Goal: Register for event/course

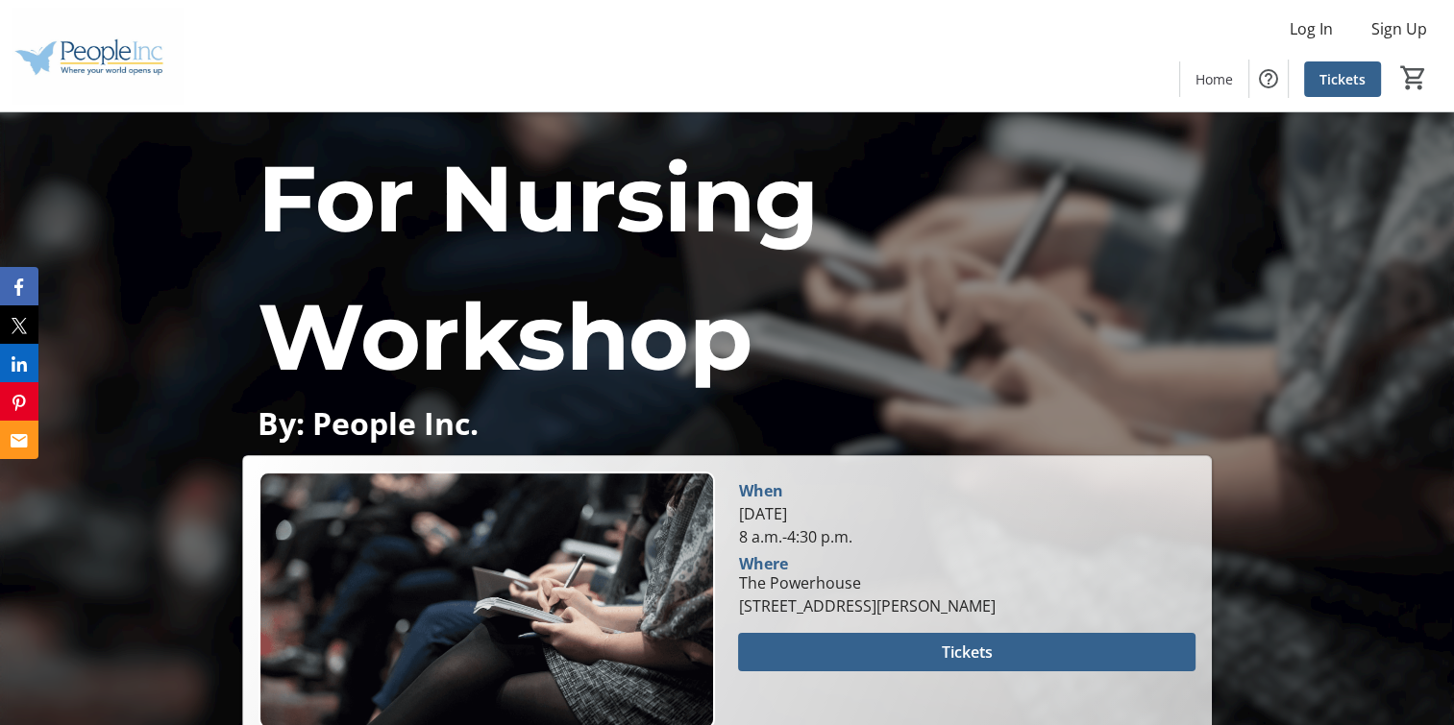
scroll to position [288, 0]
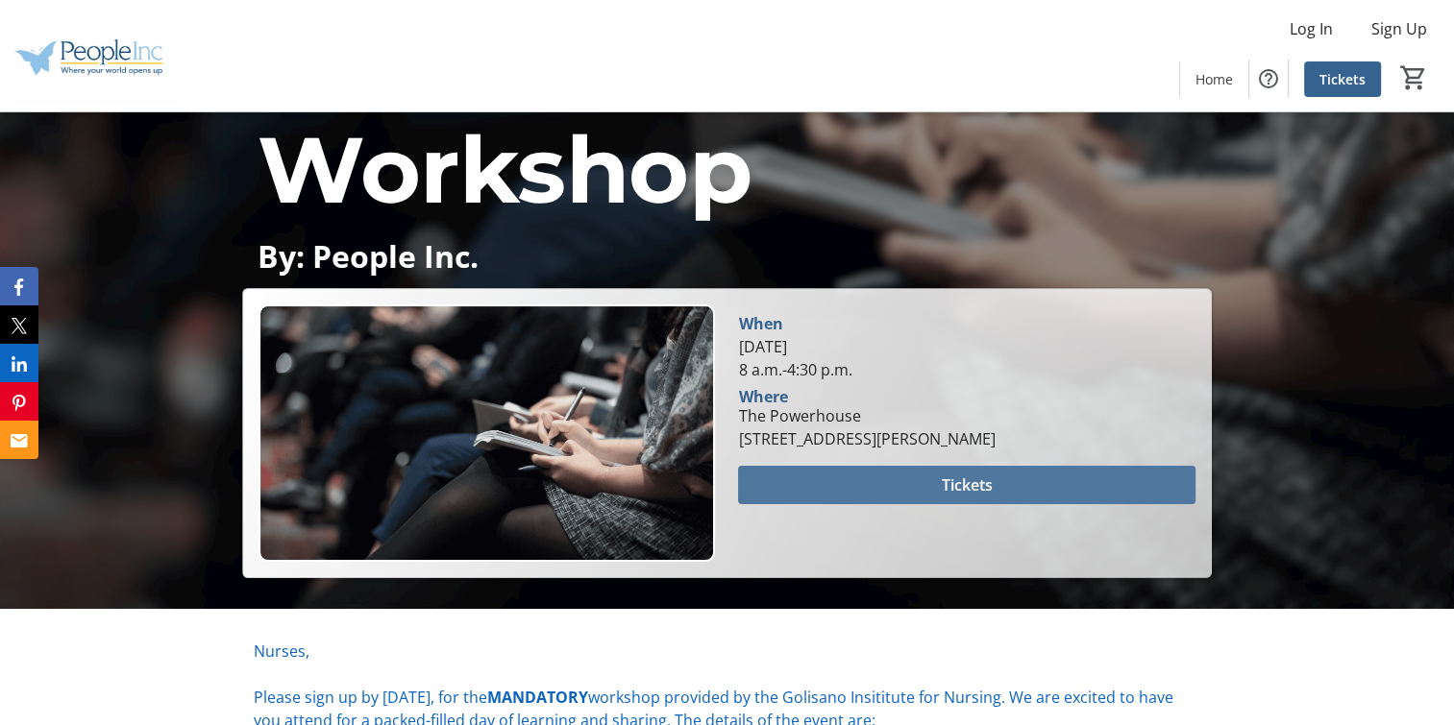
click at [985, 484] on span "Tickets" at bounding box center [967, 485] width 51 height 23
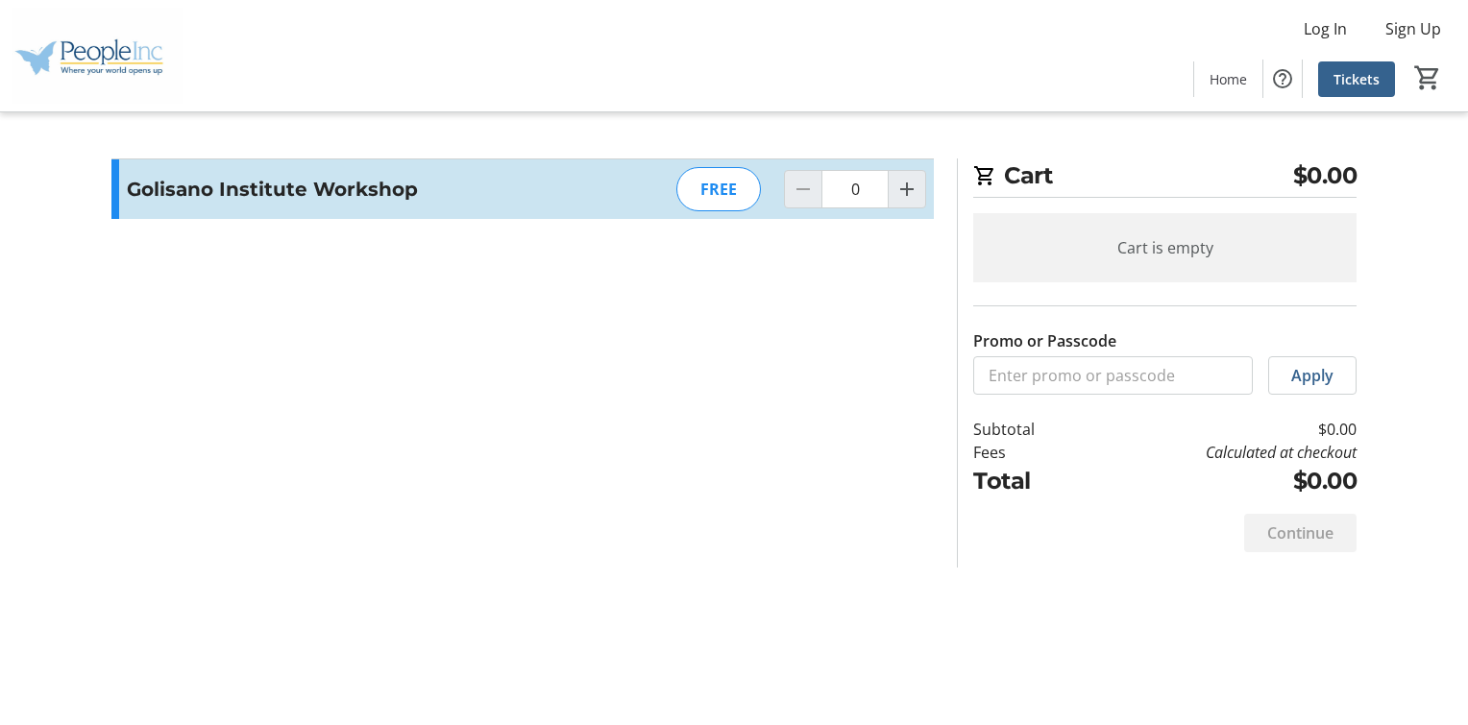
click at [715, 194] on div "FREE" at bounding box center [718, 189] width 85 height 44
click at [909, 188] on mat-icon "Increment by one" at bounding box center [907, 189] width 23 height 23
type input "1"
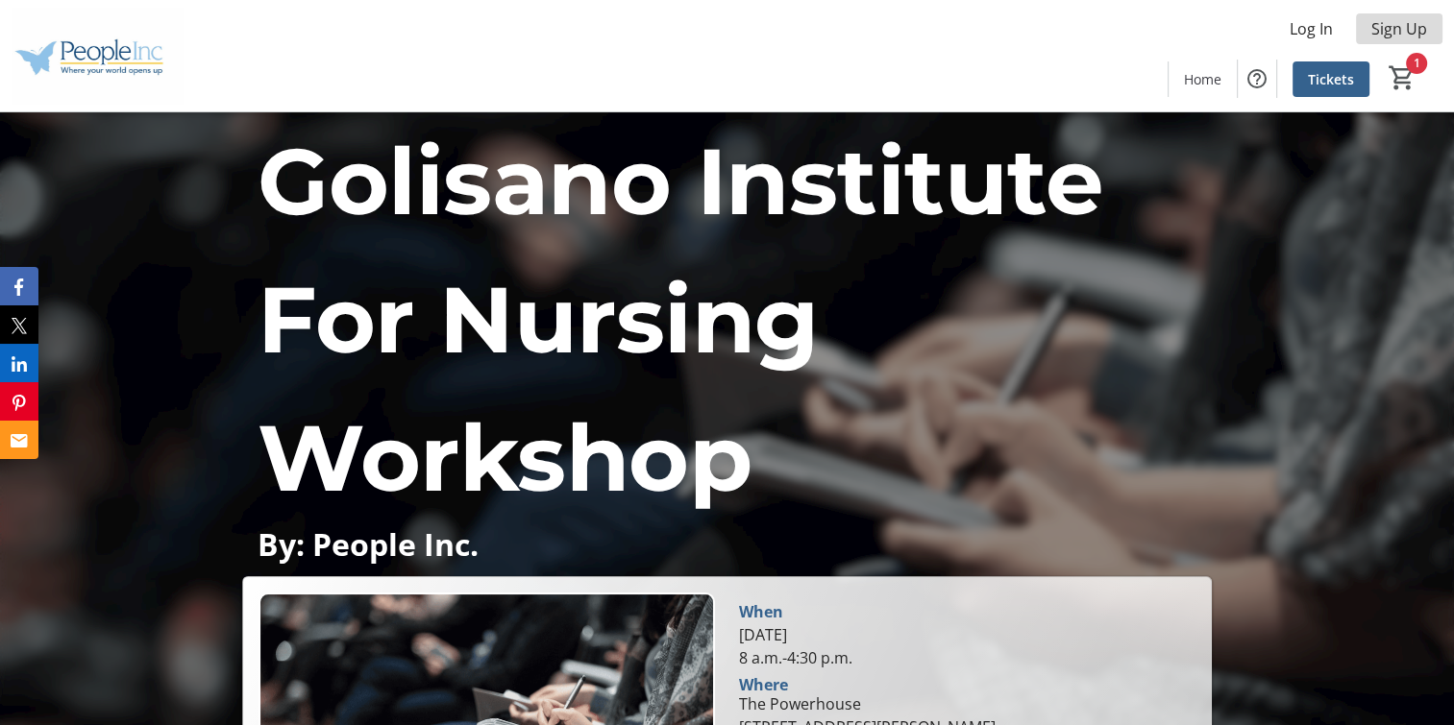
click at [1391, 28] on span "Sign Up" at bounding box center [1399, 28] width 56 height 23
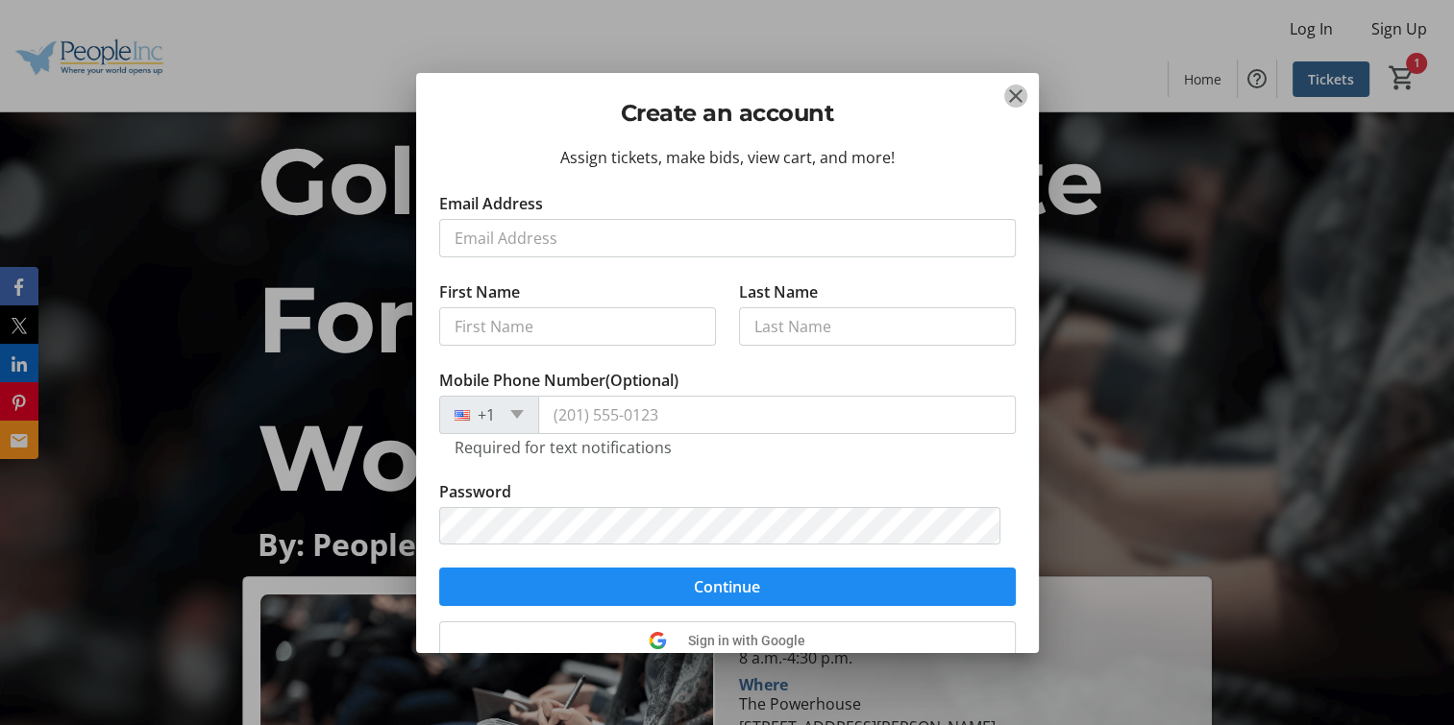
click at [1014, 92] on mat-icon "Close" at bounding box center [1015, 96] width 23 height 23
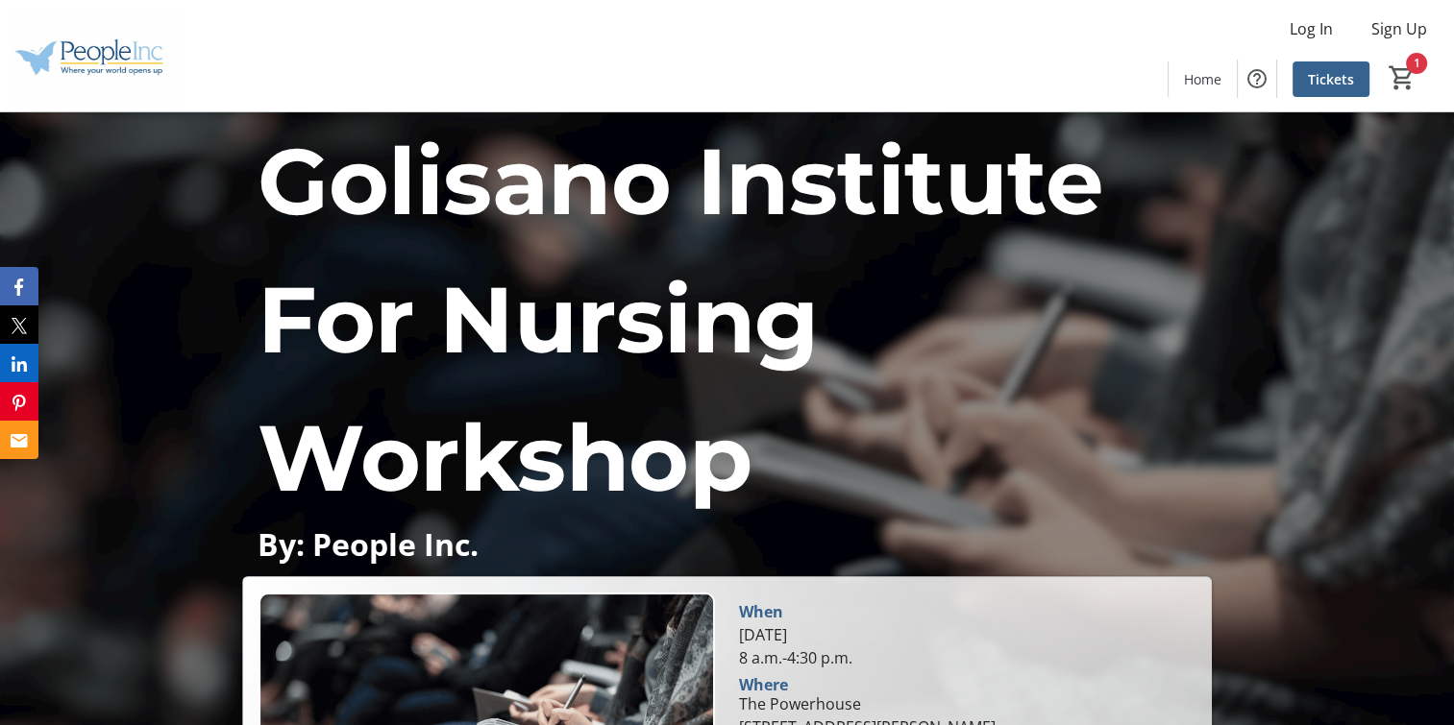
click at [1419, 61] on div "1" at bounding box center [1405, 79] width 73 height 37
click at [1410, 65] on mat-icon "1" at bounding box center [1401, 77] width 29 height 29
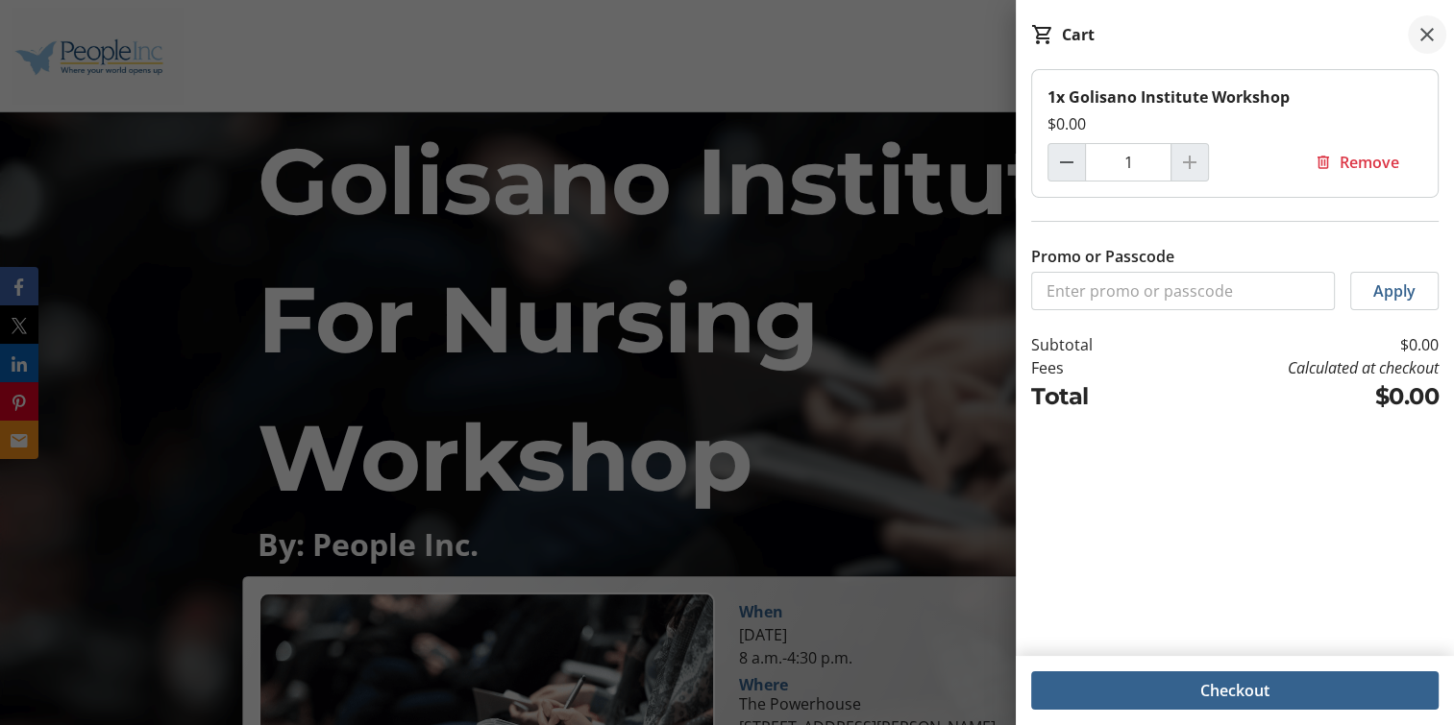
click at [1427, 36] on mat-icon at bounding box center [1426, 34] width 23 height 23
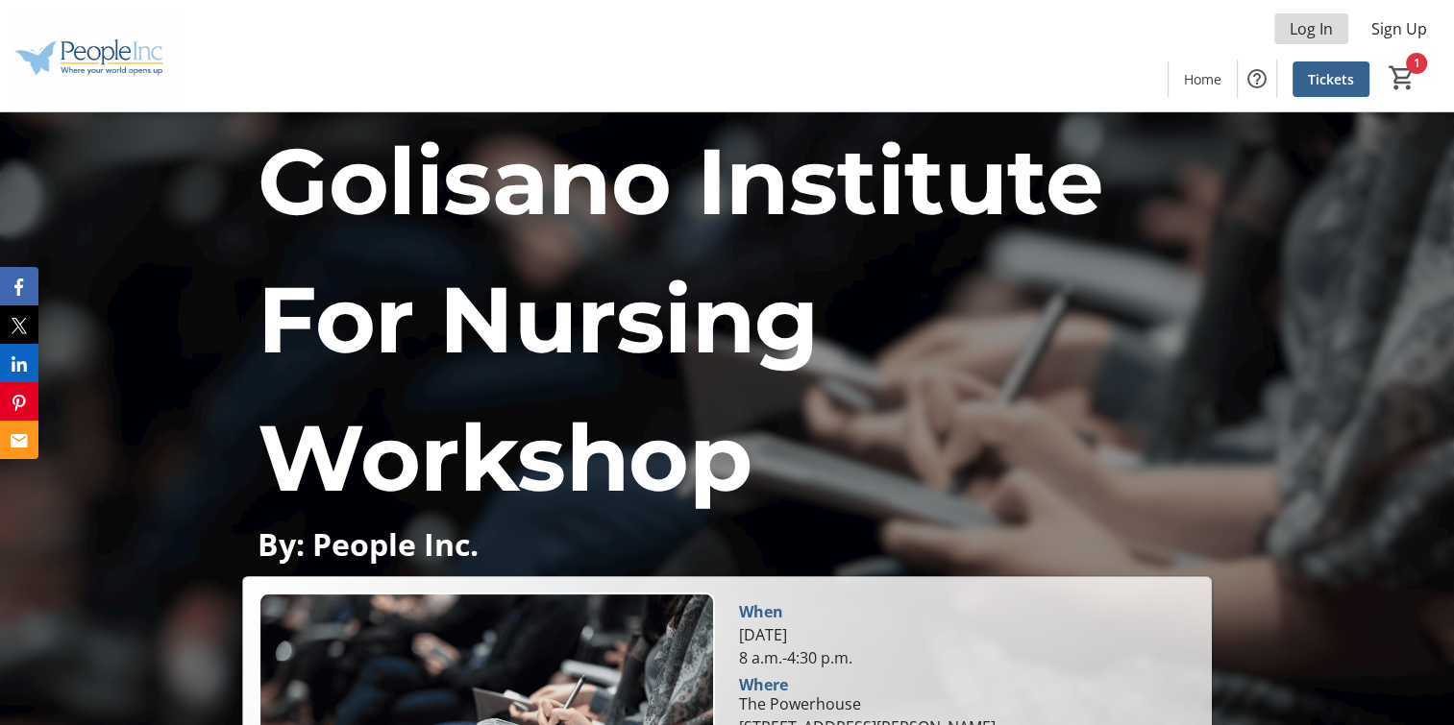
click at [1317, 29] on span "Log In" at bounding box center [1310, 28] width 43 height 23
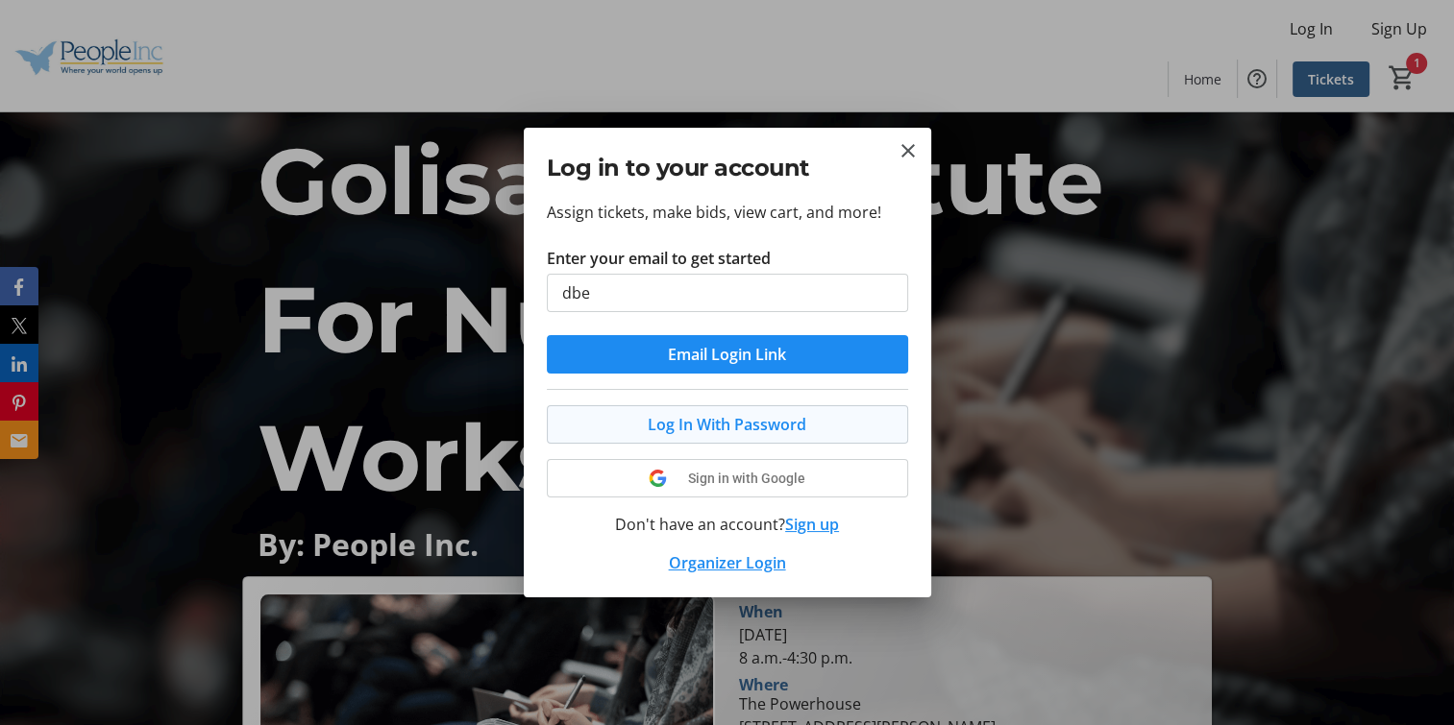
type input "[EMAIL_ADDRESS][DOMAIN_NAME]"
click at [901, 145] on mat-icon "Close" at bounding box center [907, 150] width 23 height 23
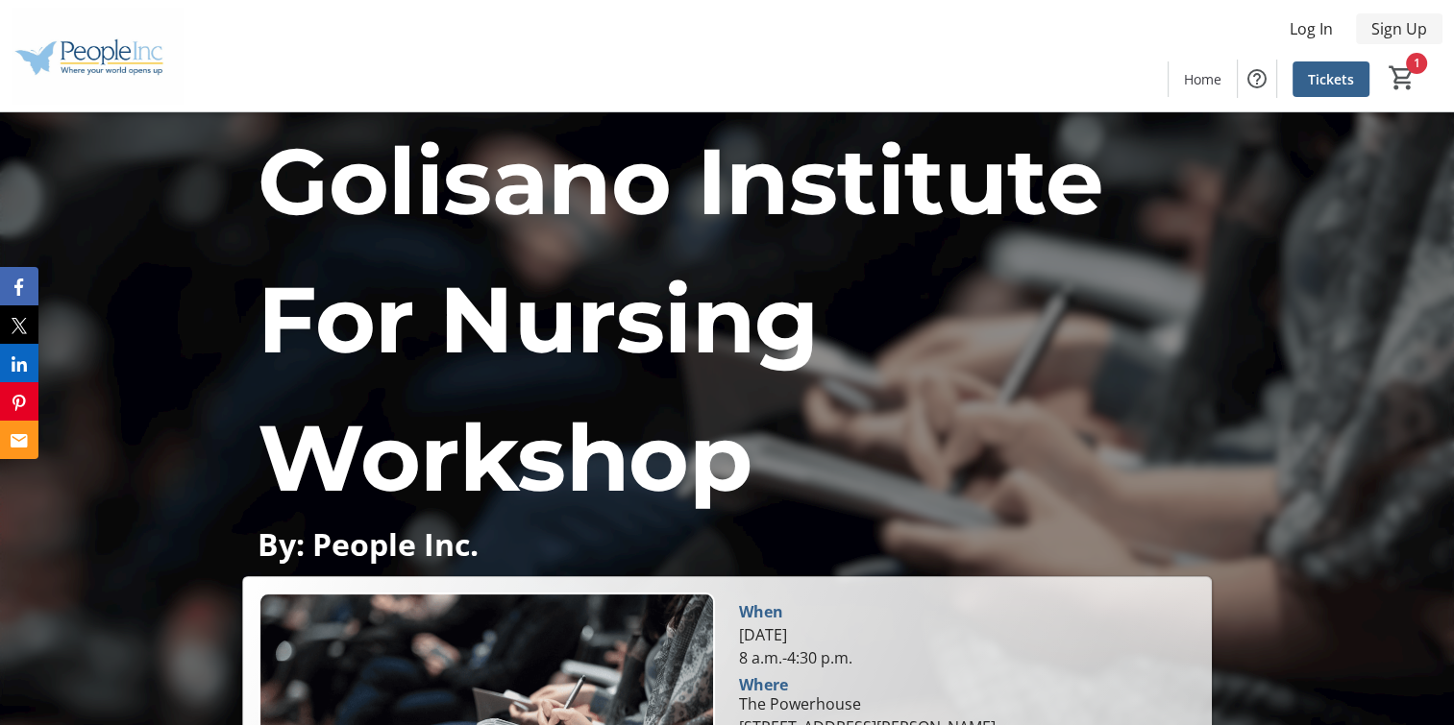
click at [1426, 21] on span at bounding box center [1399, 29] width 86 height 46
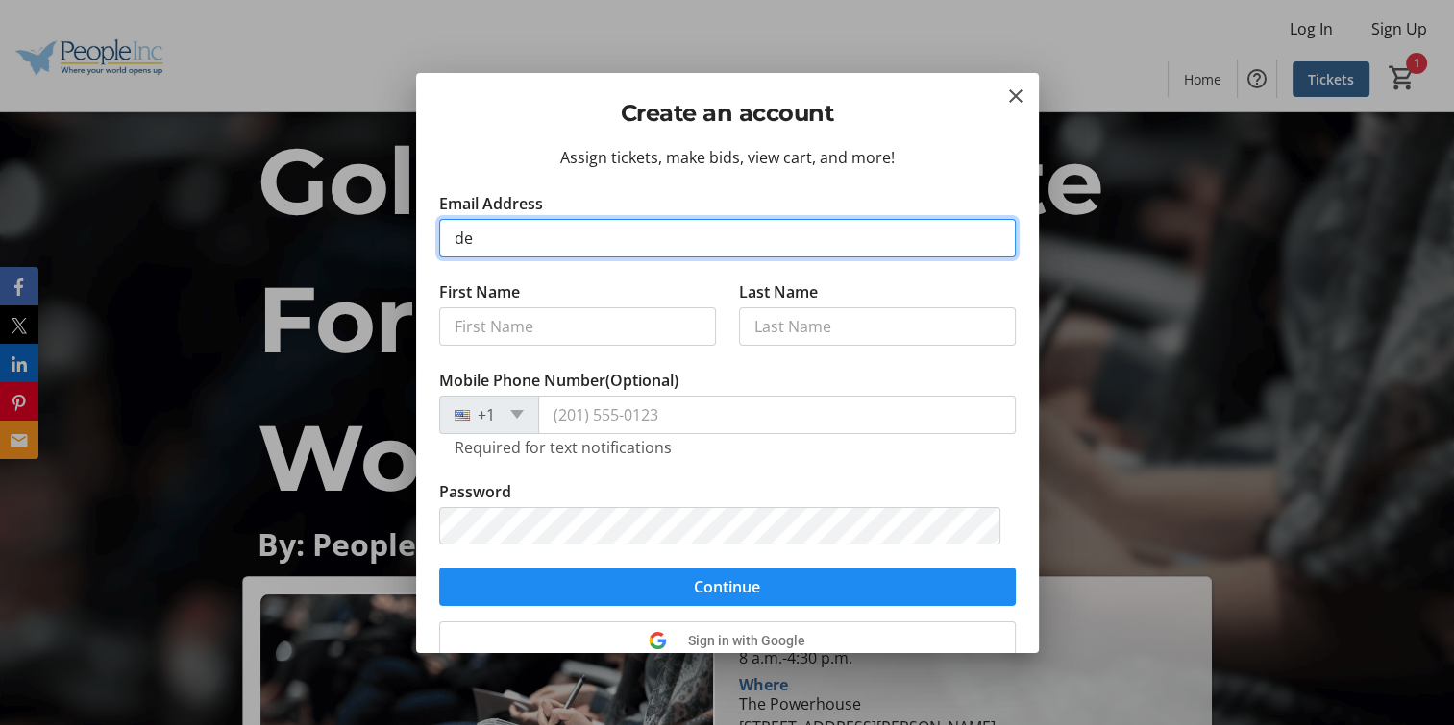
click at [439, 568] on button "Continue" at bounding box center [727, 587] width 577 height 38
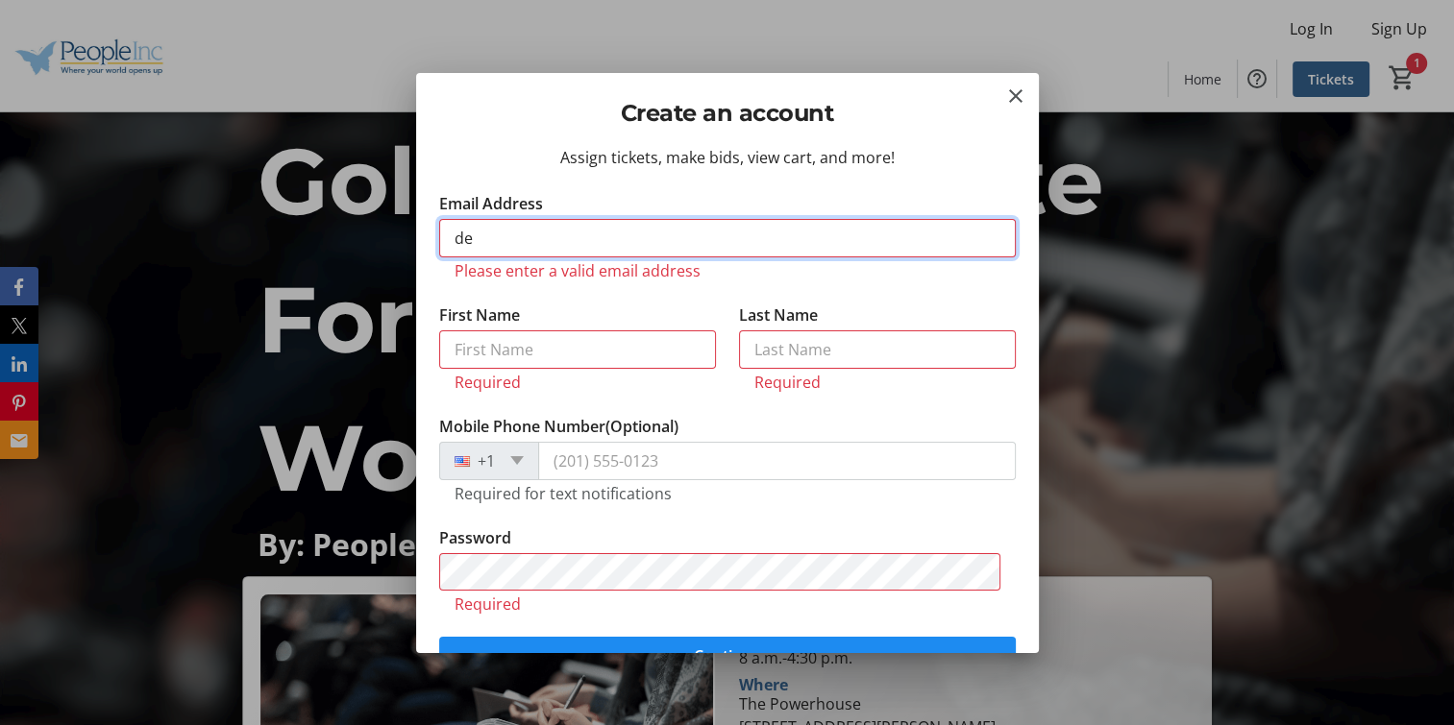
scroll to position [46, 0]
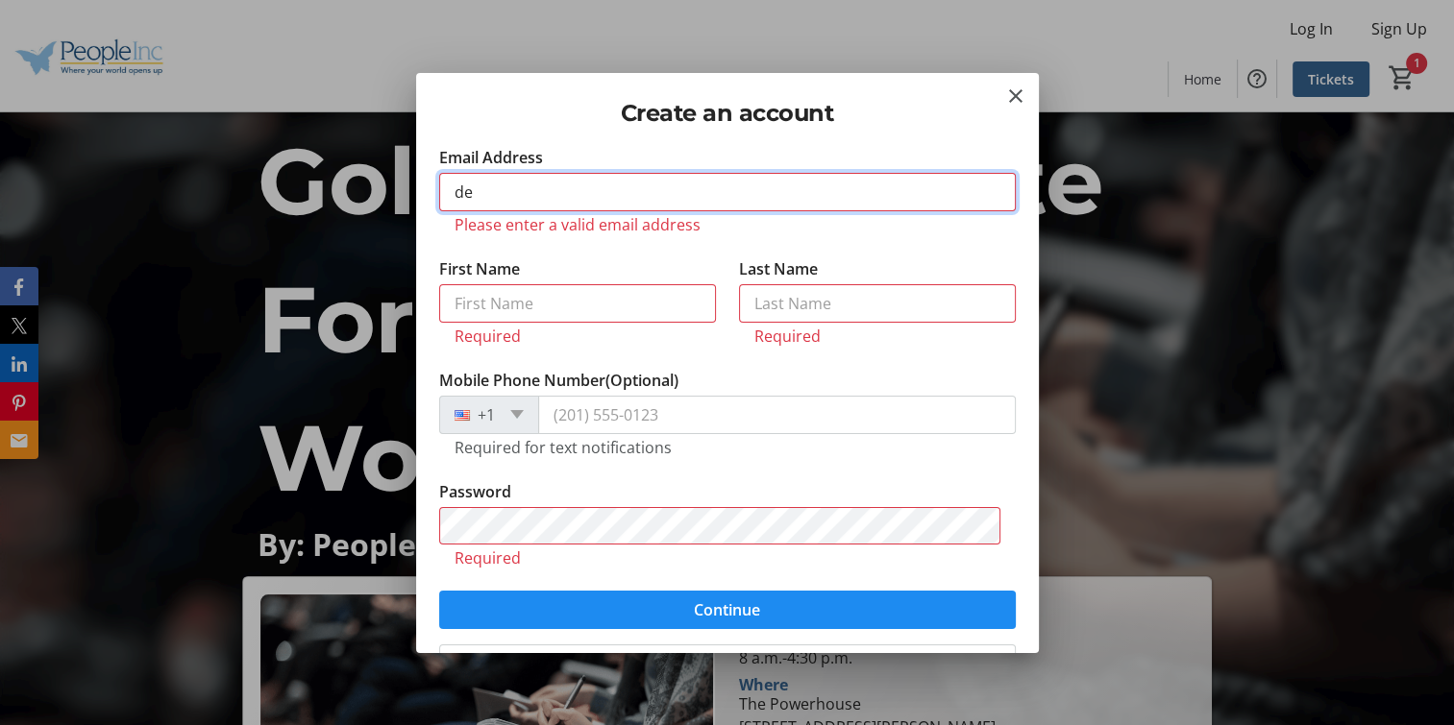
click at [815, 184] on input "de" at bounding box center [727, 192] width 577 height 38
click at [664, 196] on input "de" at bounding box center [727, 192] width 577 height 38
type input "d"
type input "[EMAIL_ADDRESS][DOMAIN_NAME]"
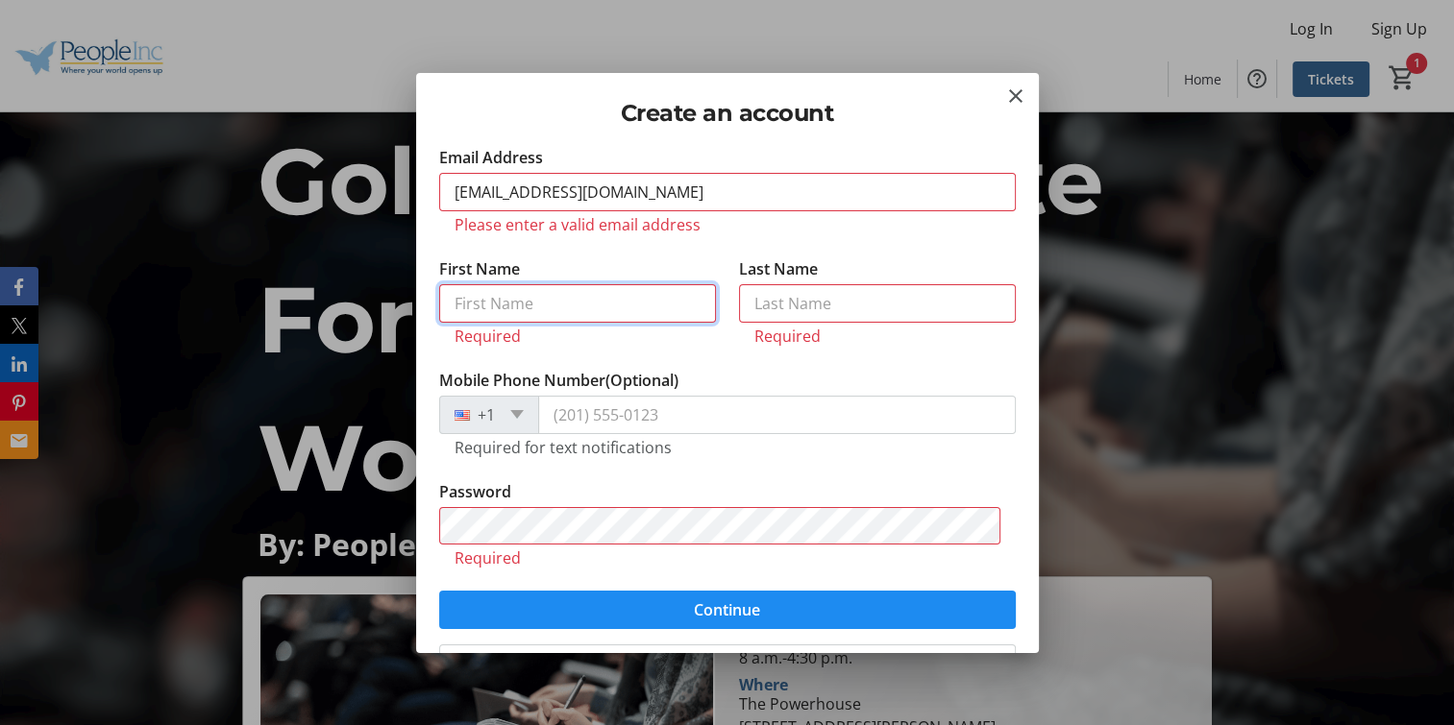
type input "[PERSON_NAME]"
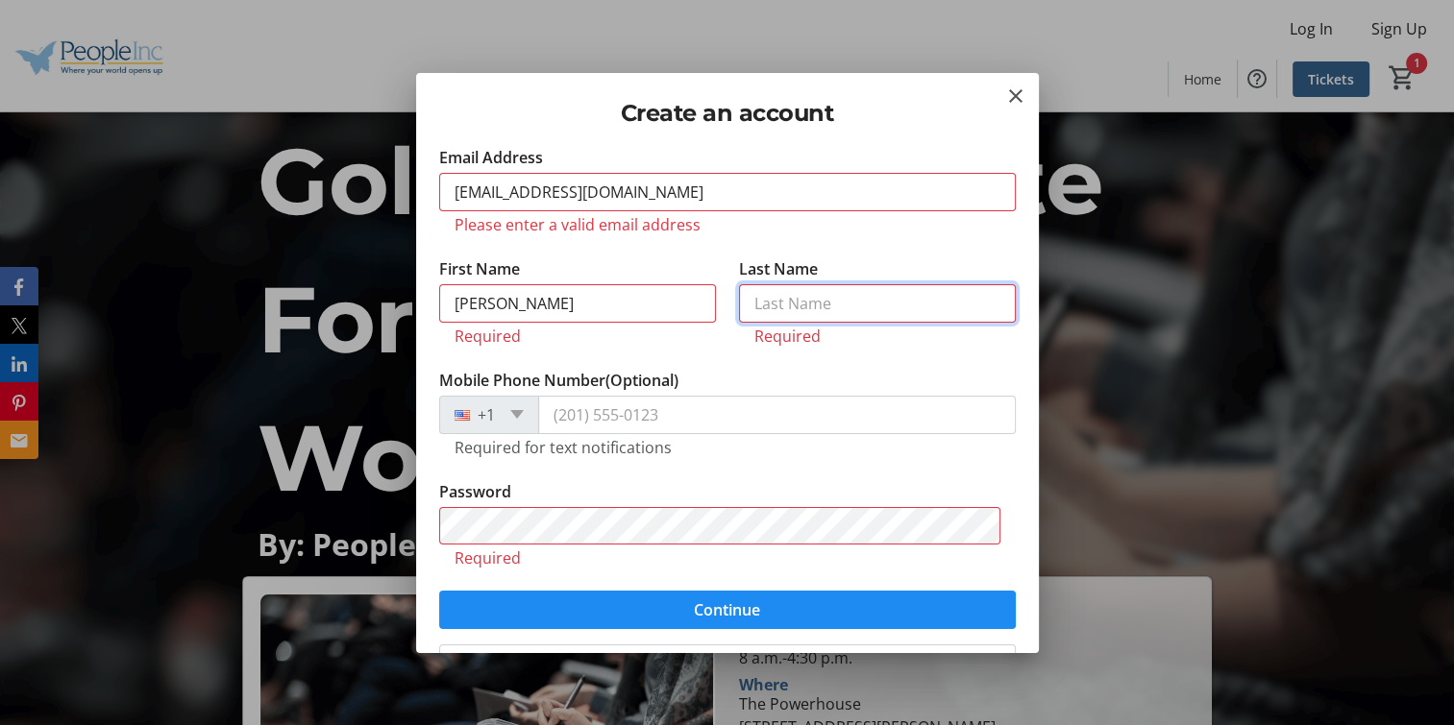
type input "[PERSON_NAME]"
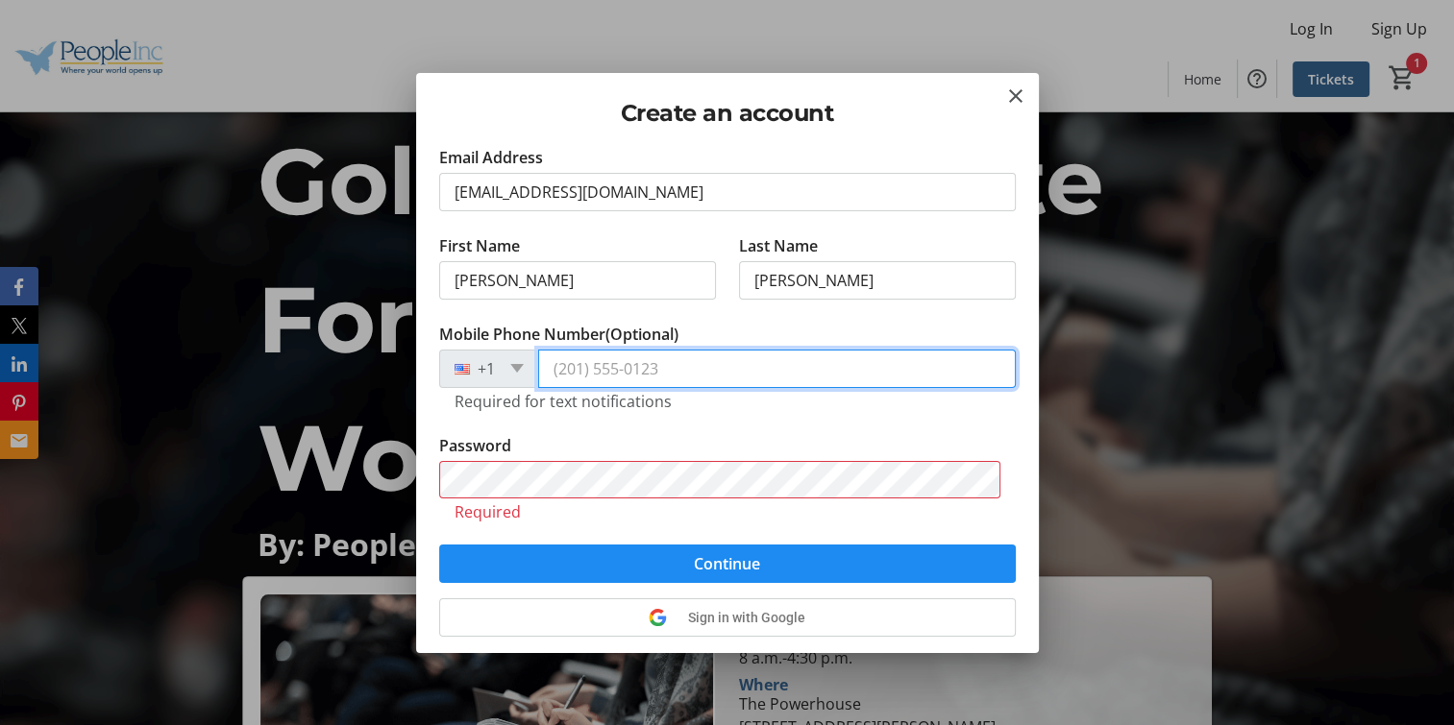
click at [752, 377] on input "Mobile Phone Number (Optional)" at bounding box center [777, 369] width 478 height 38
type input "[PHONE_NUMBER]"
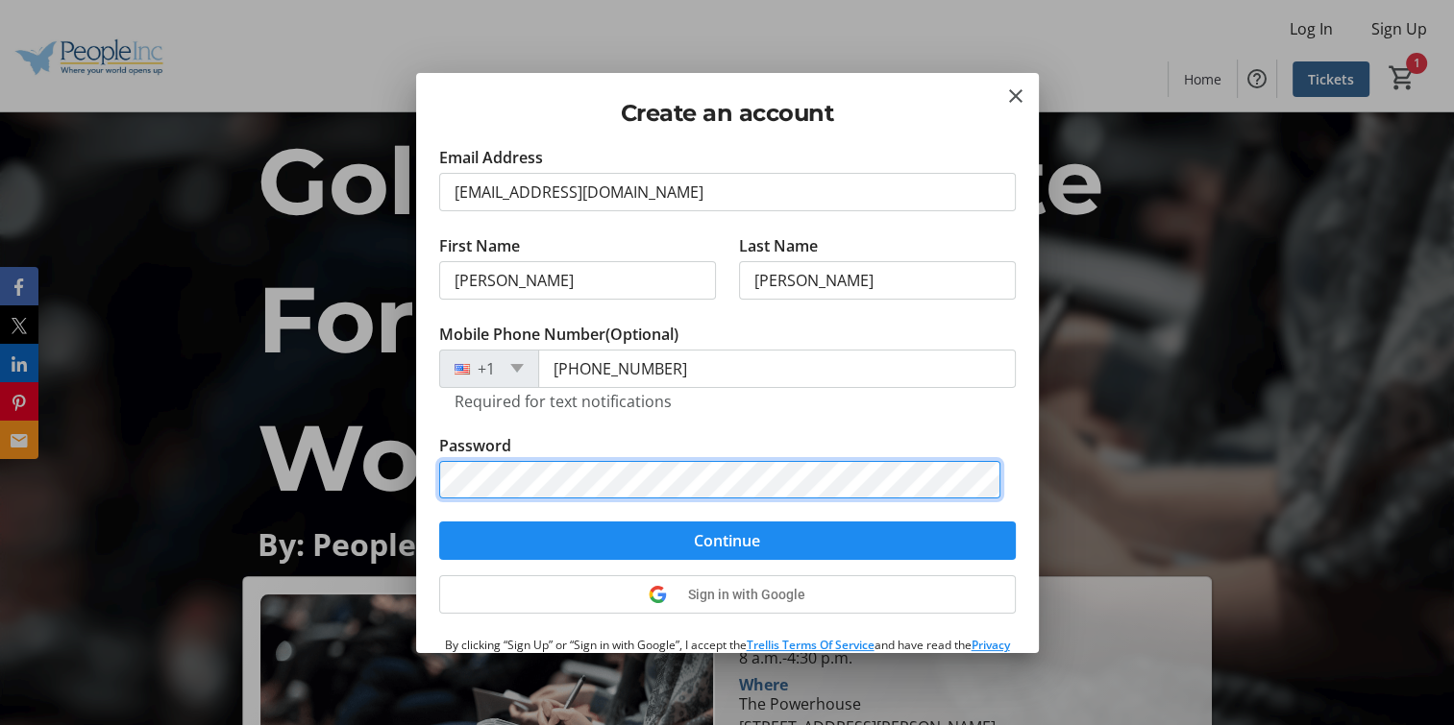
click at [439, 522] on button "Continue" at bounding box center [727, 541] width 577 height 38
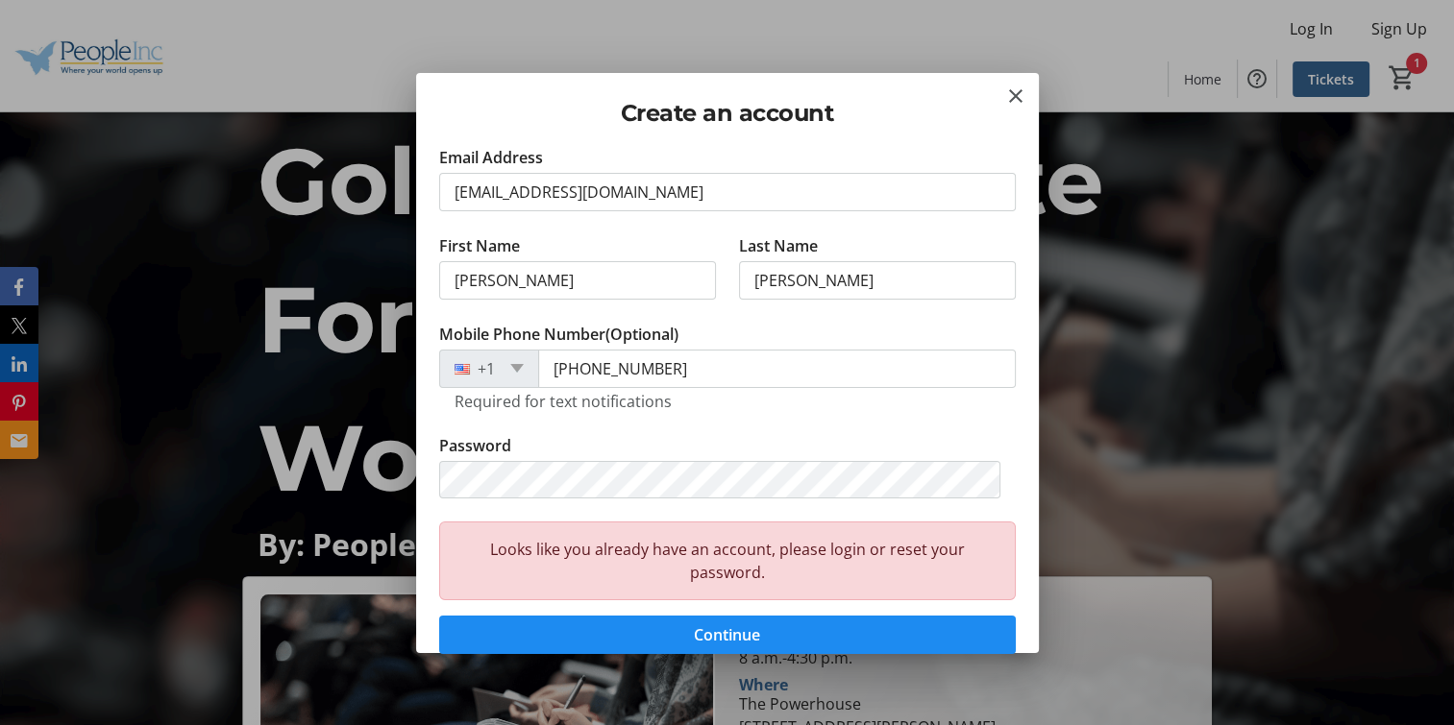
scroll to position [142, 0]
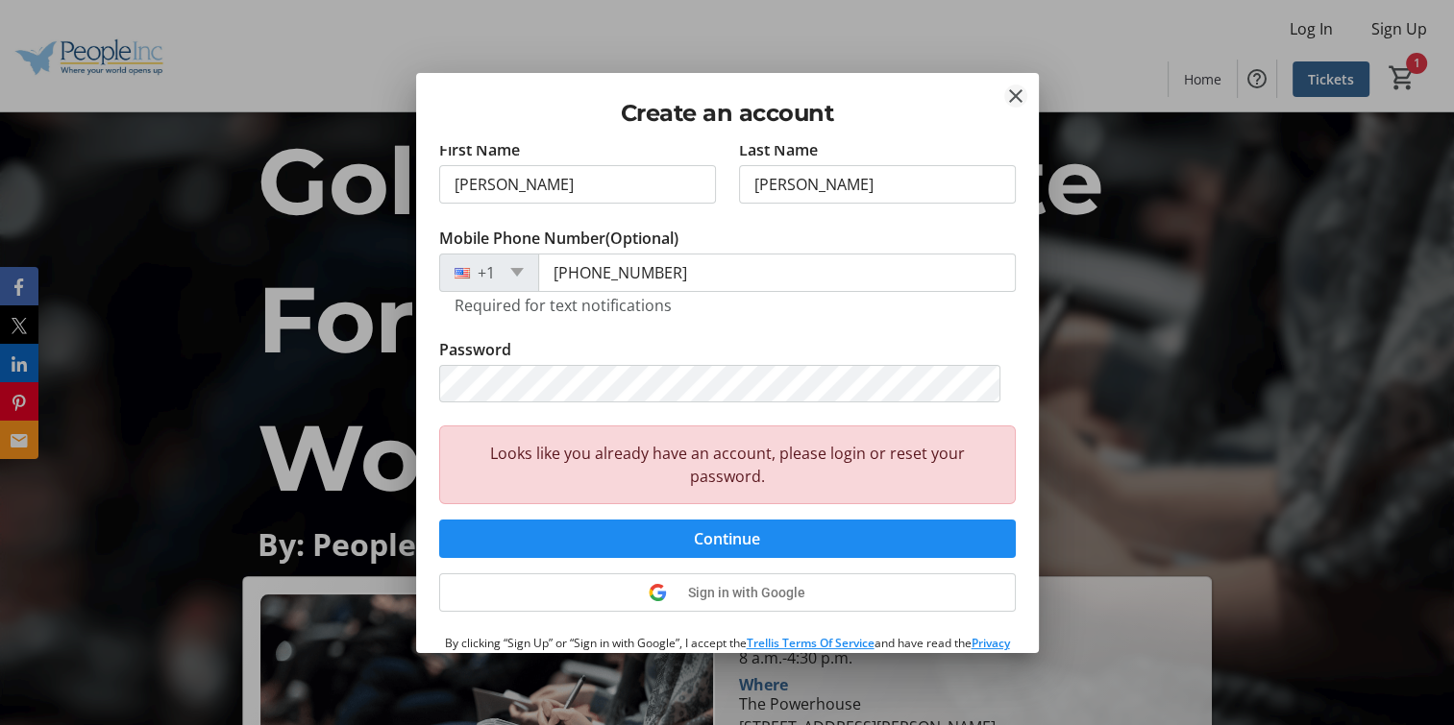
click at [1009, 92] on mat-icon "Close" at bounding box center [1015, 96] width 23 height 23
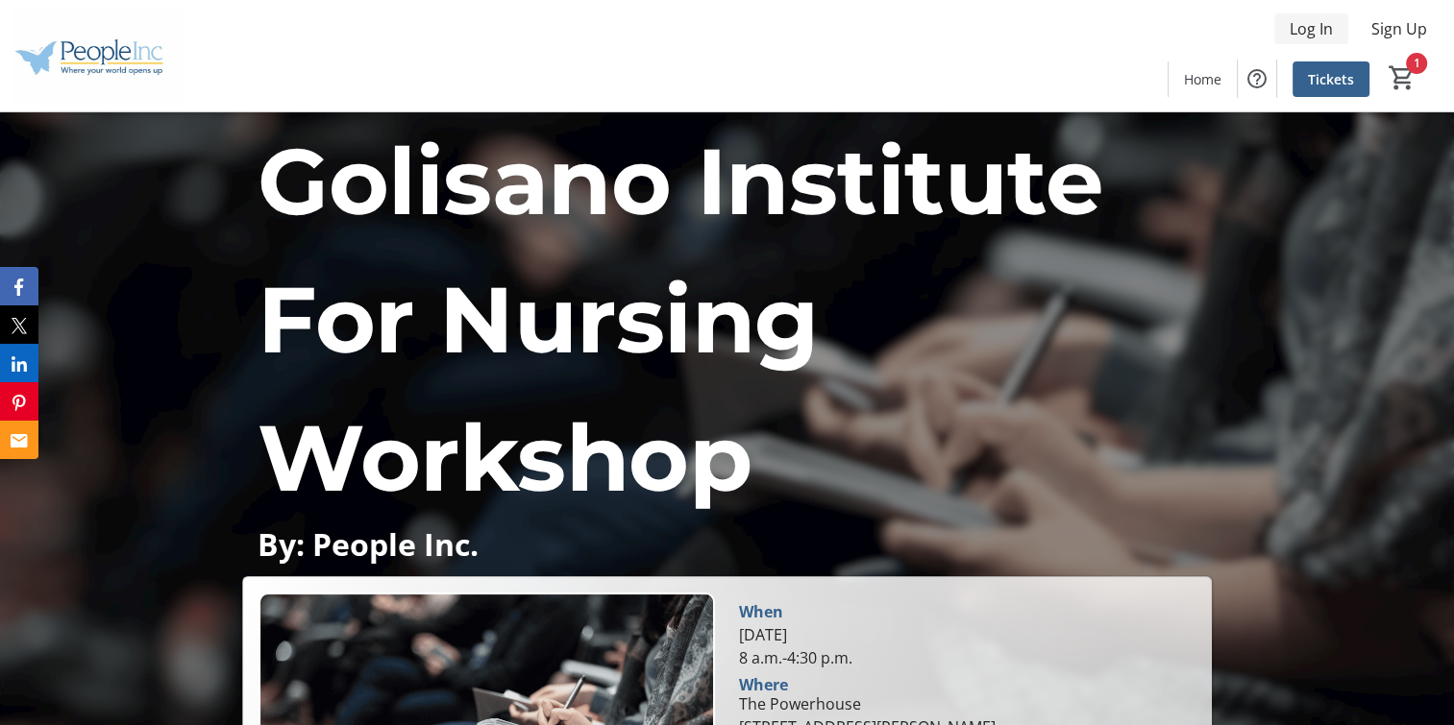
click at [1331, 35] on span "Log In" at bounding box center [1310, 28] width 43 height 23
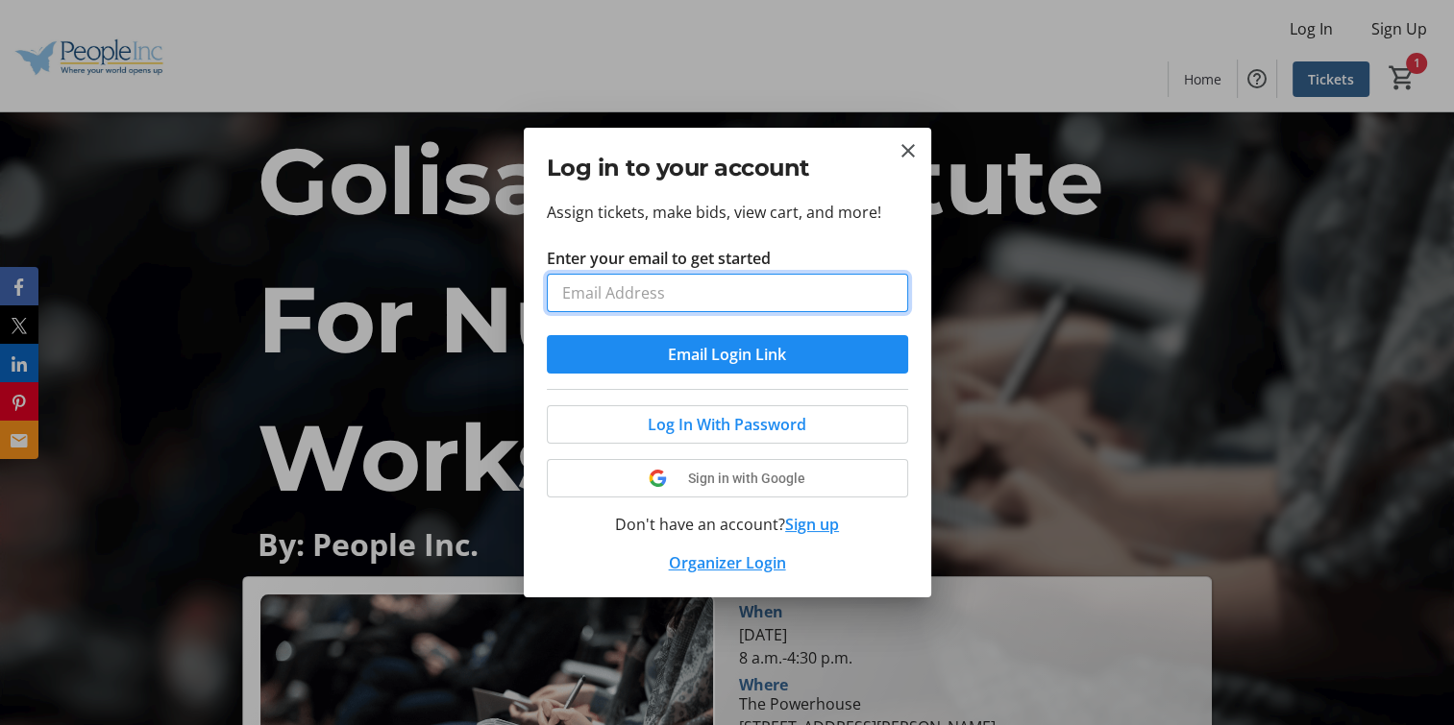
click at [749, 281] on input "Enter your email to get started" at bounding box center [727, 293] width 361 height 38
type input "[EMAIL_ADDRESS][DOMAIN_NAME]"
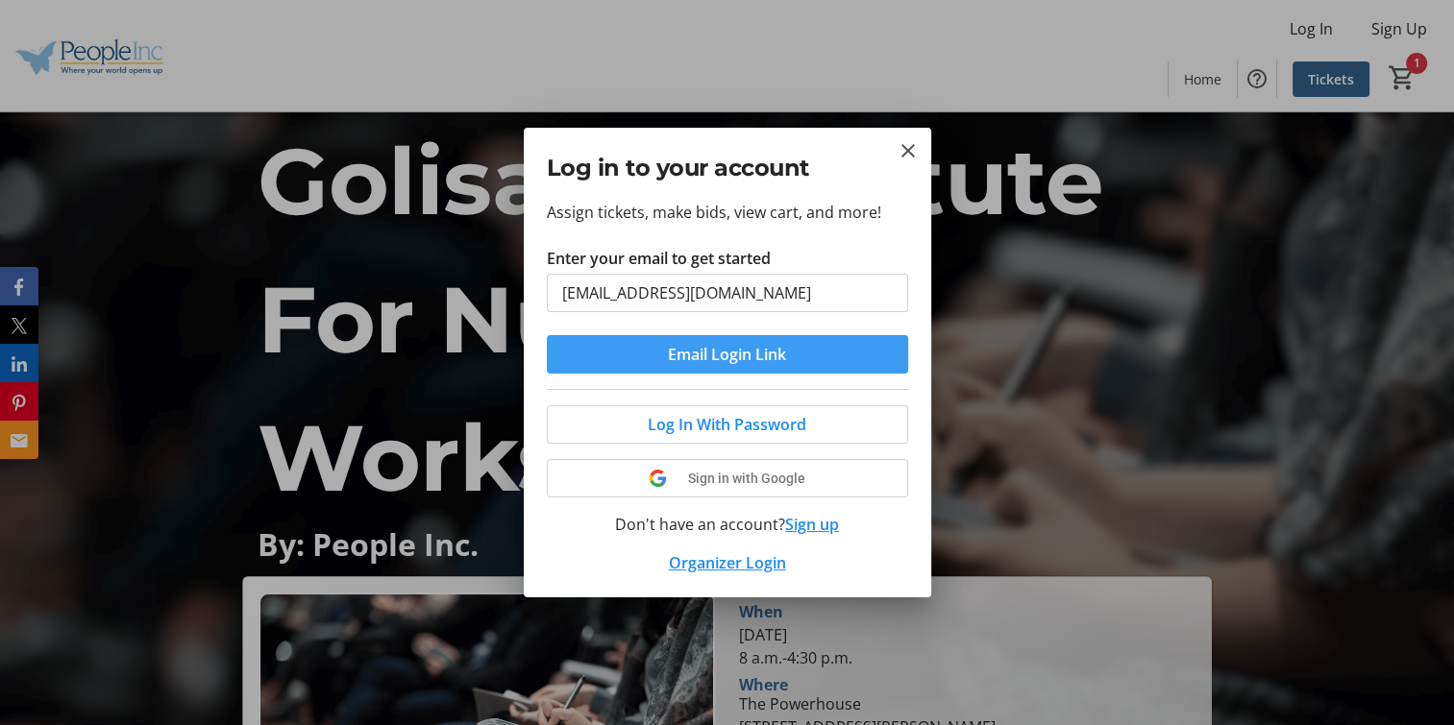
click at [838, 354] on span "submit" at bounding box center [727, 355] width 361 height 46
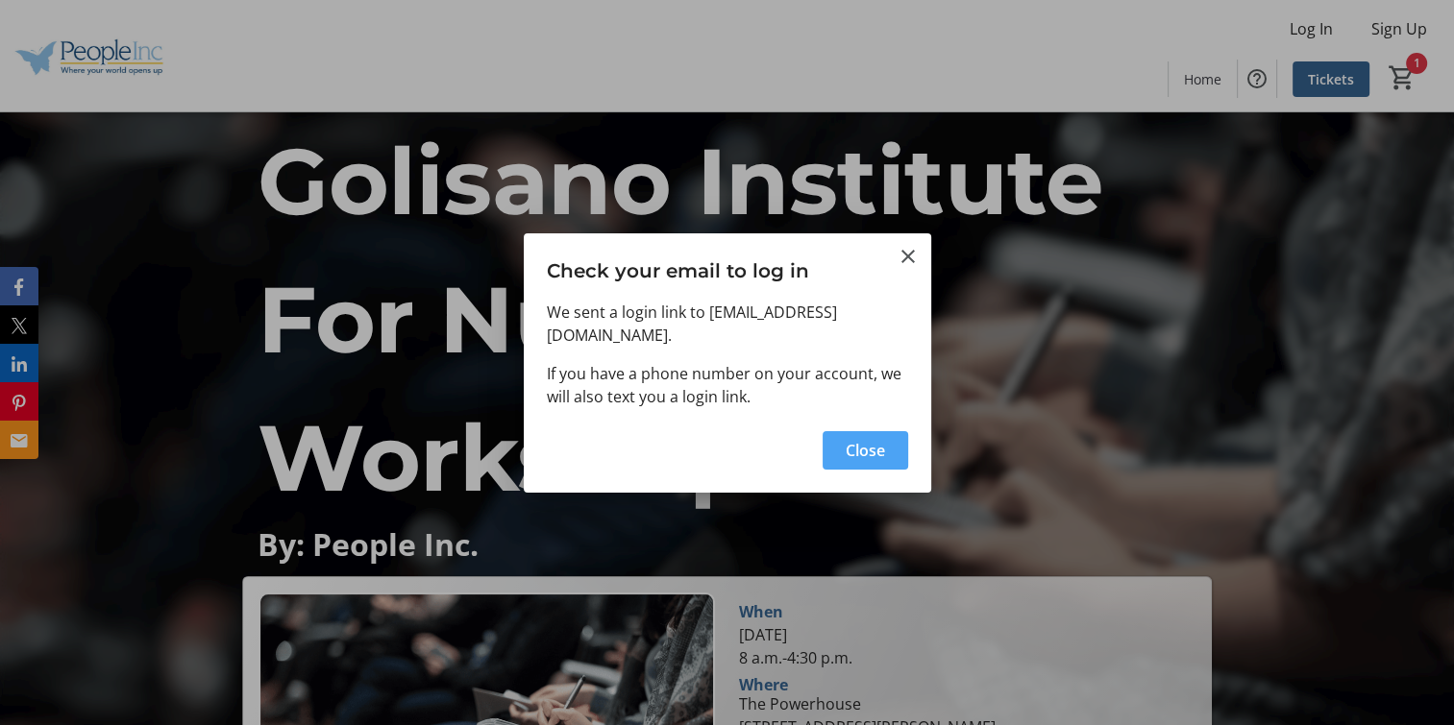
click at [856, 439] on span "Close" at bounding box center [865, 450] width 39 height 23
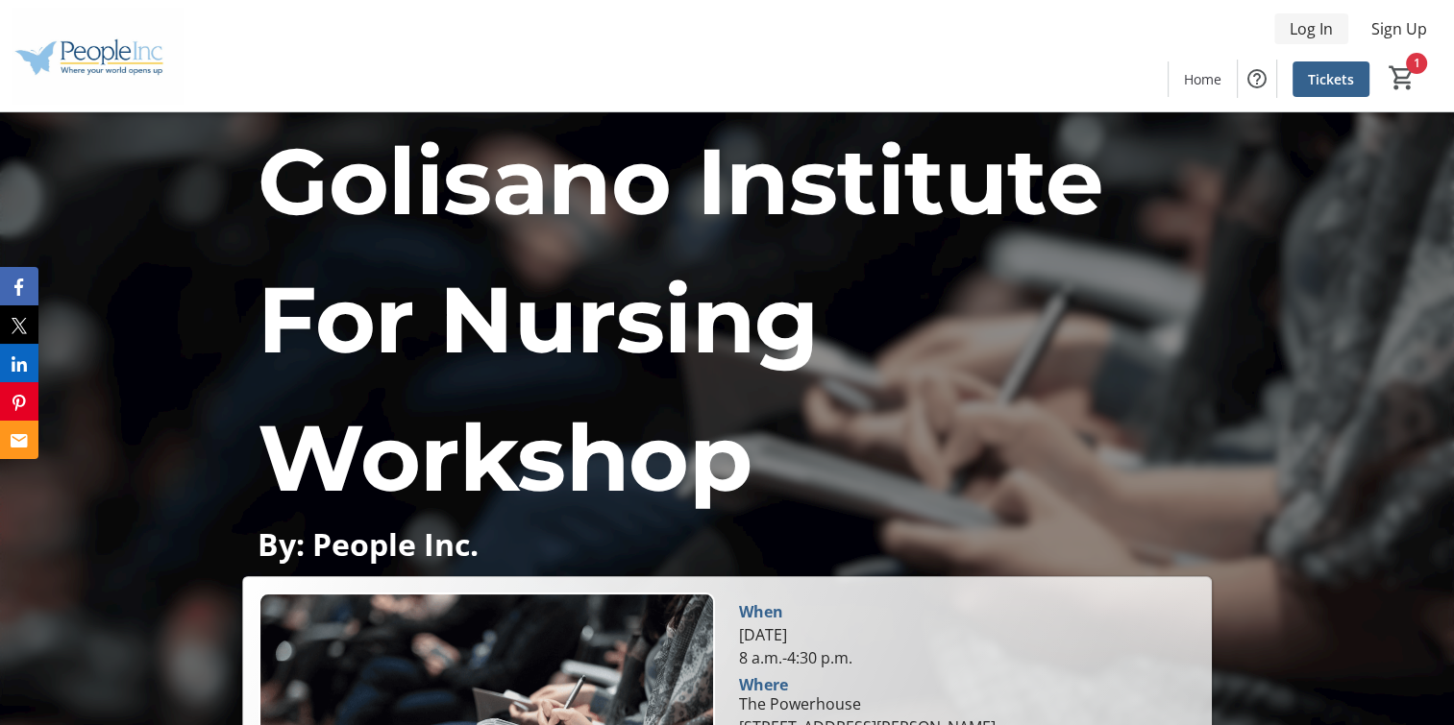
click at [1318, 35] on span "Log In" at bounding box center [1310, 28] width 43 height 23
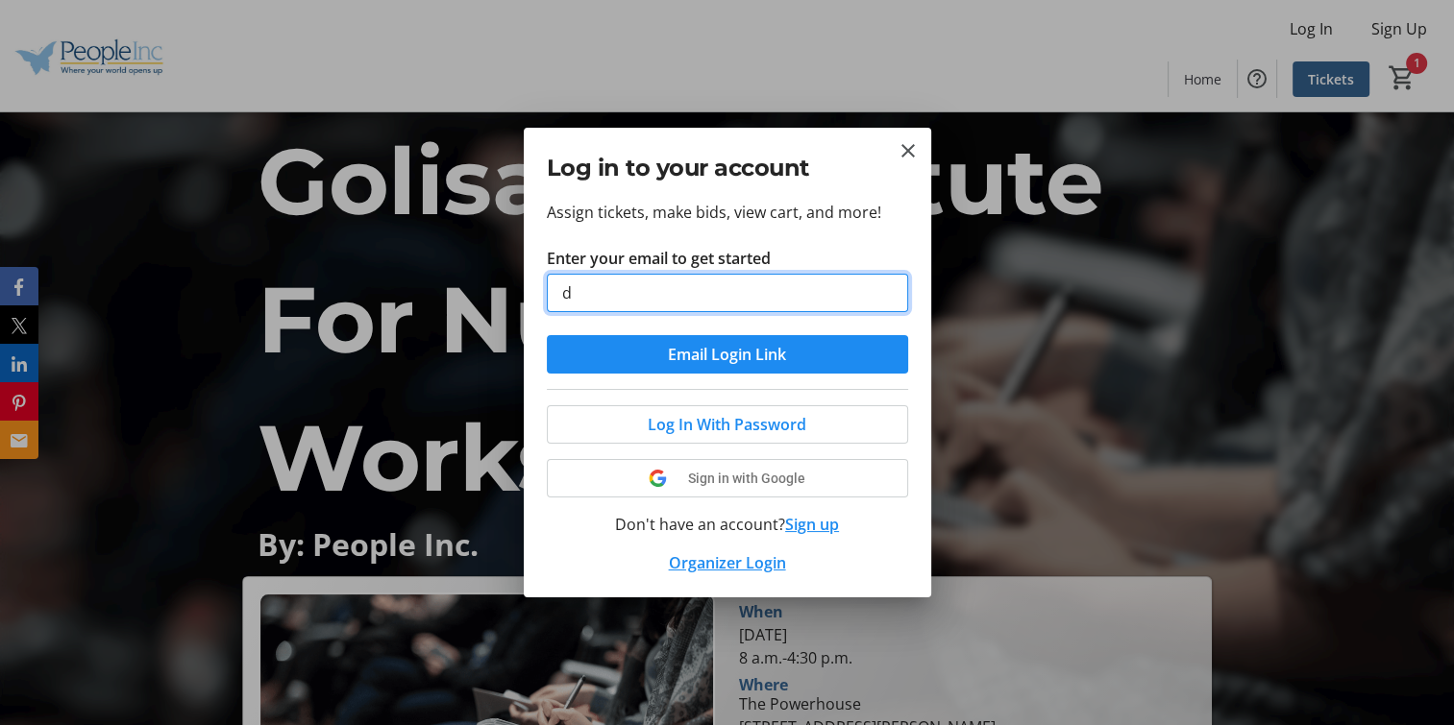
type input "[EMAIL_ADDRESS][DOMAIN_NAME]"
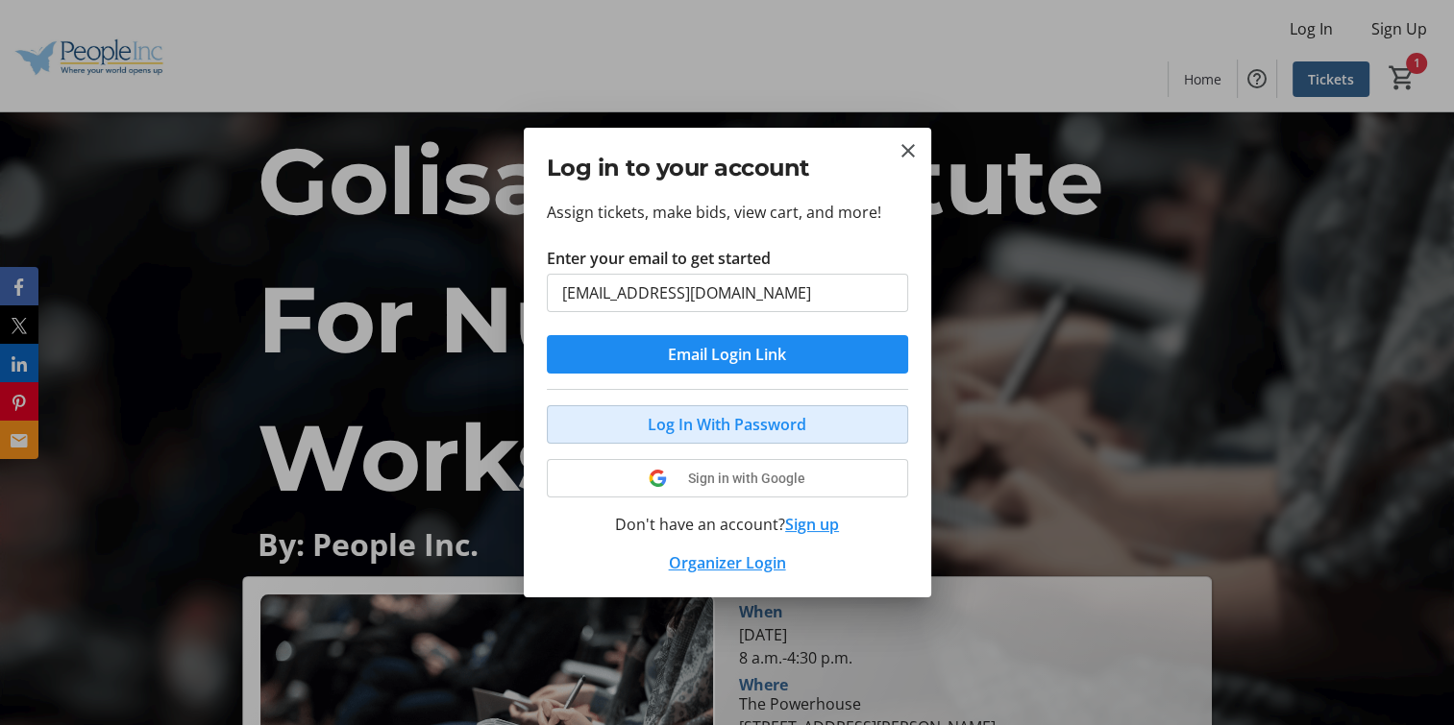
click at [814, 441] on span at bounding box center [727, 425] width 359 height 46
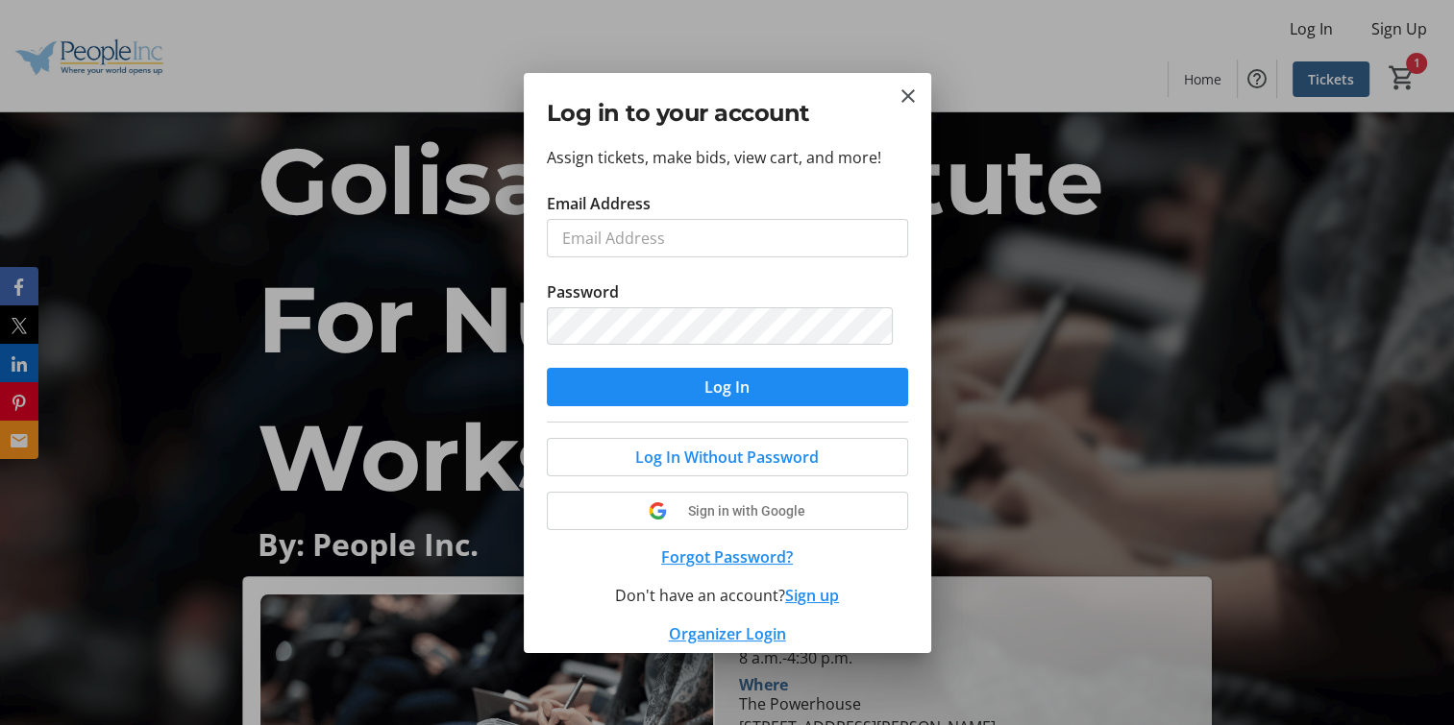
click at [688, 258] on tr-form-field "Email Address" at bounding box center [727, 236] width 361 height 88
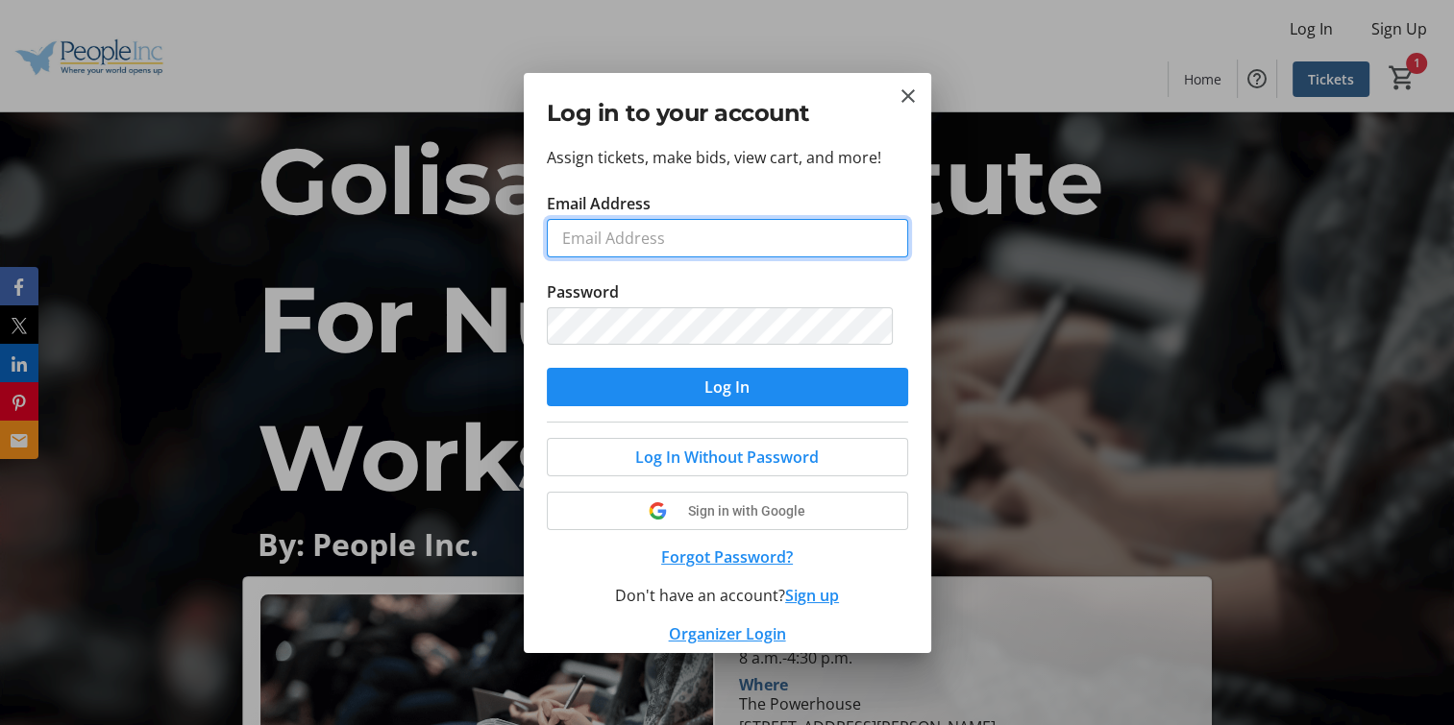
click at [703, 237] on input "Email Address" at bounding box center [727, 238] width 361 height 38
type input "[EMAIL_ADDRESS][DOMAIN_NAME]"
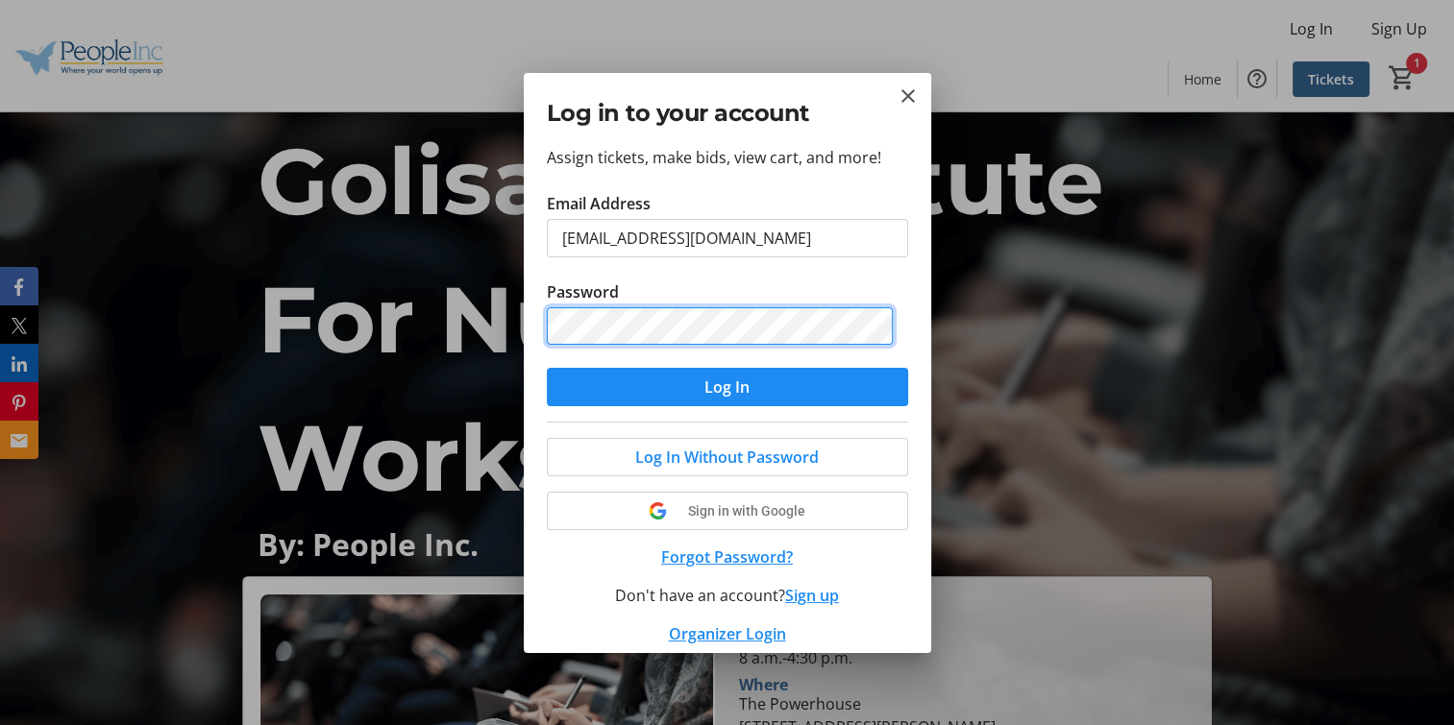
click at [547, 368] on button "Log In" at bounding box center [727, 387] width 361 height 38
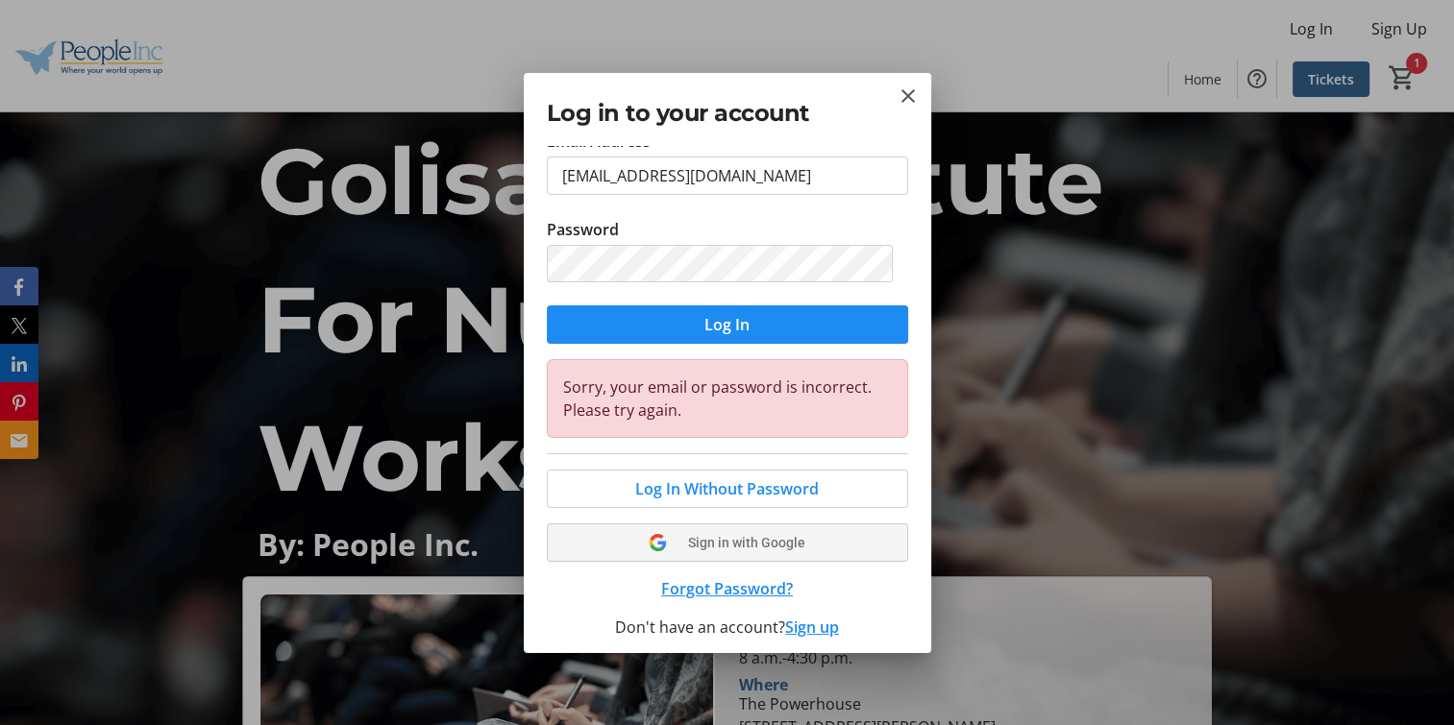
scroll to position [96, 0]
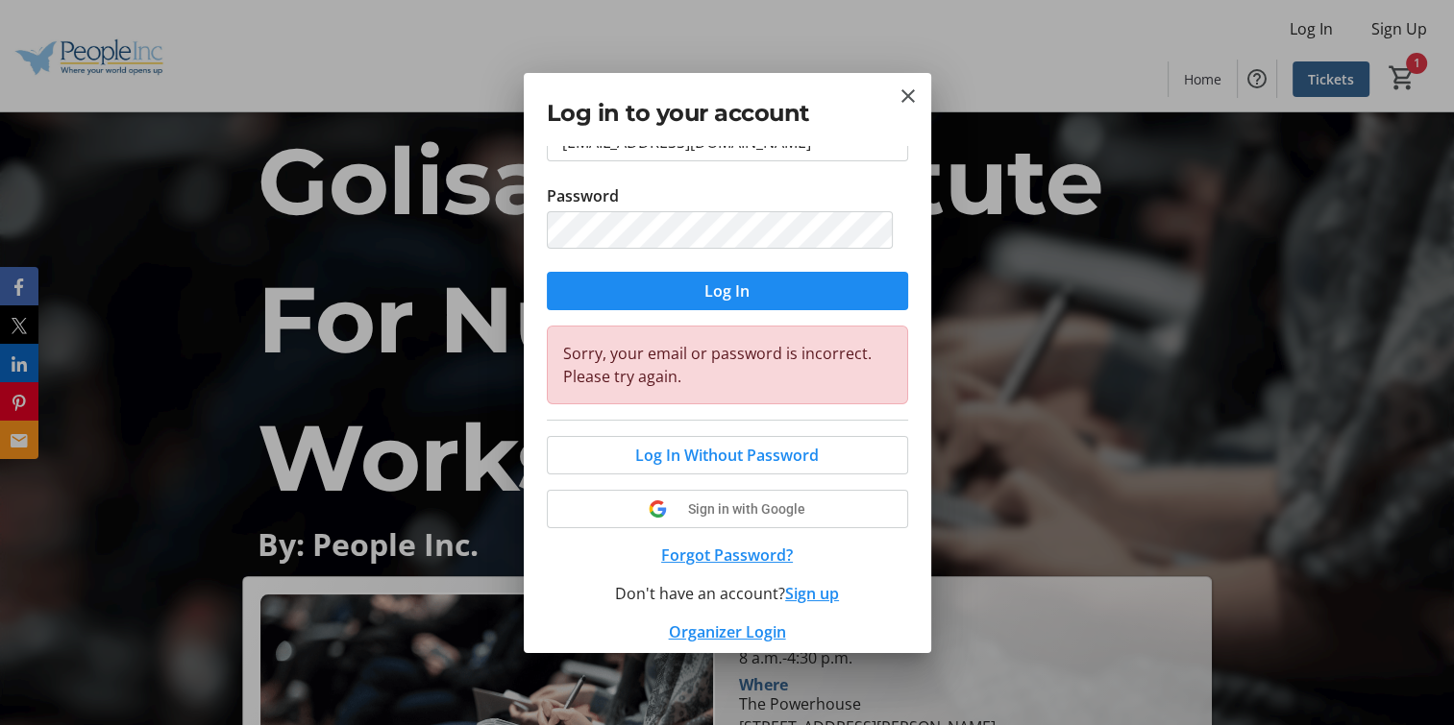
click at [749, 554] on button "Forgot Password?" at bounding box center [727, 555] width 361 height 23
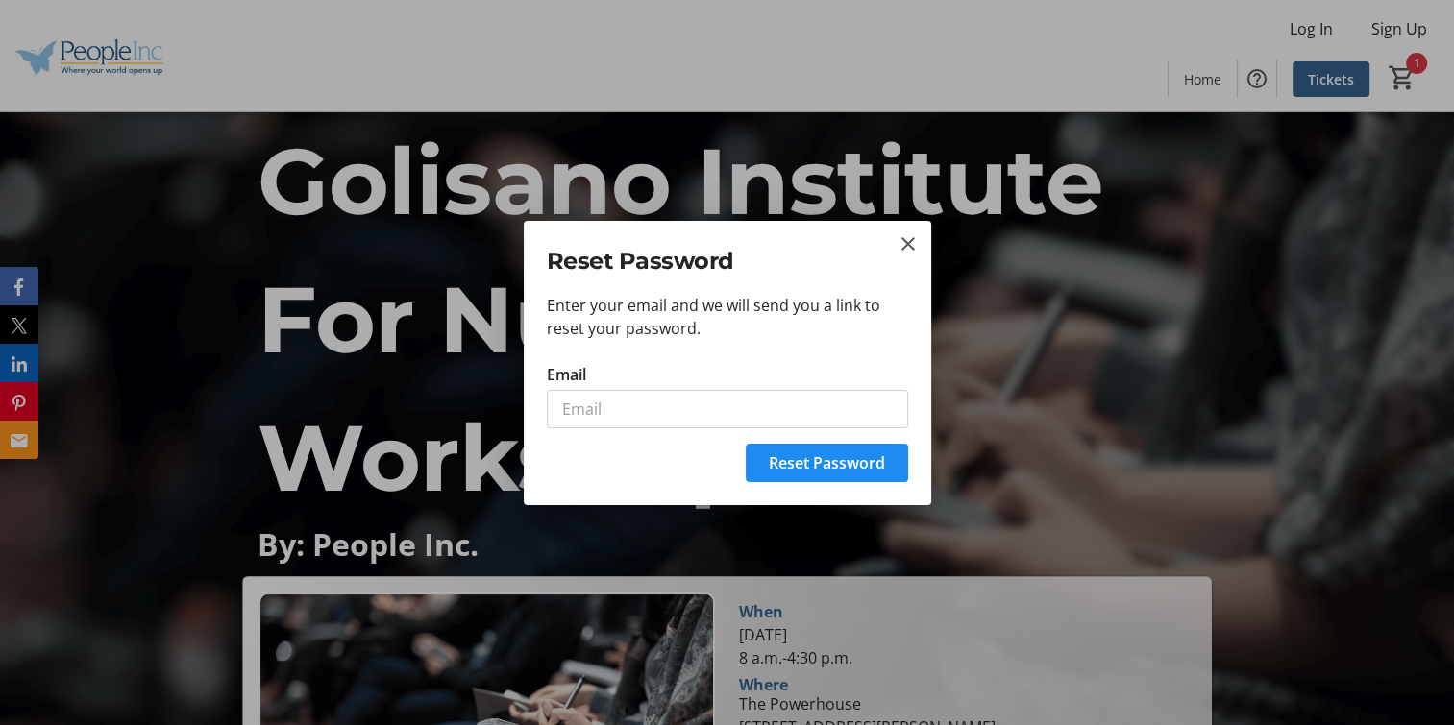
click at [646, 428] on div "Enter your email and we will send you a link to reset your password. Email" at bounding box center [727, 363] width 407 height 138
click at [684, 415] on input "Email" at bounding box center [727, 409] width 361 height 38
click at [859, 456] on span "Reset Password" at bounding box center [827, 463] width 116 height 23
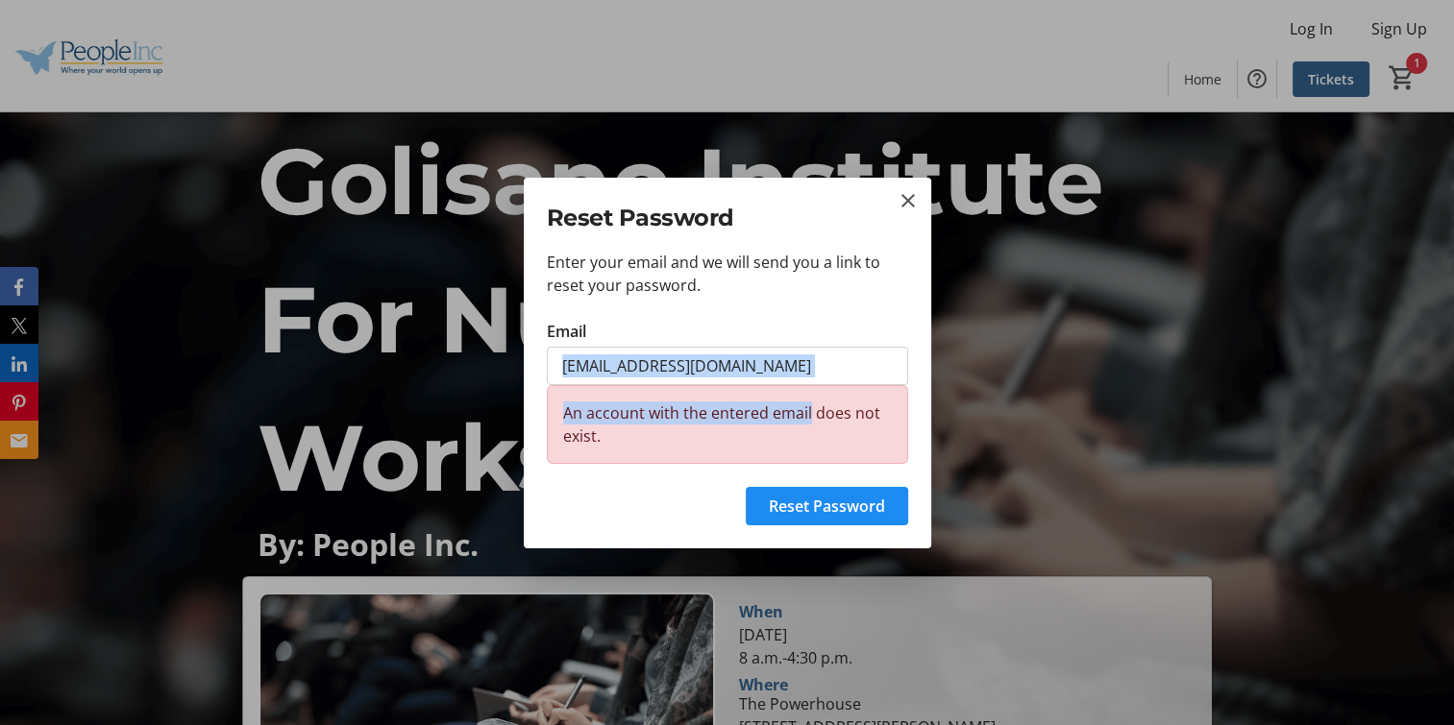
click at [807, 383] on div "Enter your email and we will send you a link to reset your password. Email [EMA…" at bounding box center [727, 363] width 407 height 225
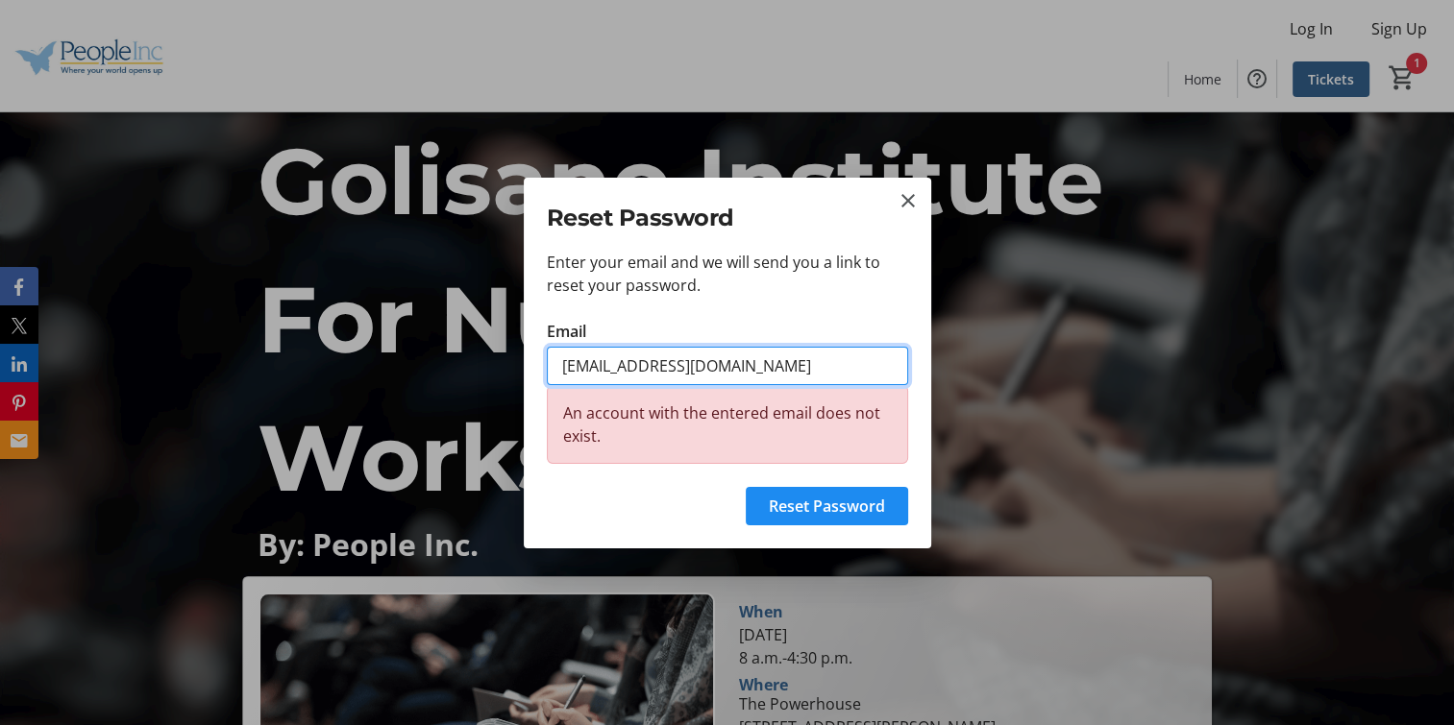
drag, startPoint x: 799, startPoint y: 360, endPoint x: 99, endPoint y: 277, distance: 705.4
click at [102, 277] on div "Reset Password Enter your email and we will send you a link to reset your passw…" at bounding box center [727, 362] width 1454 height 725
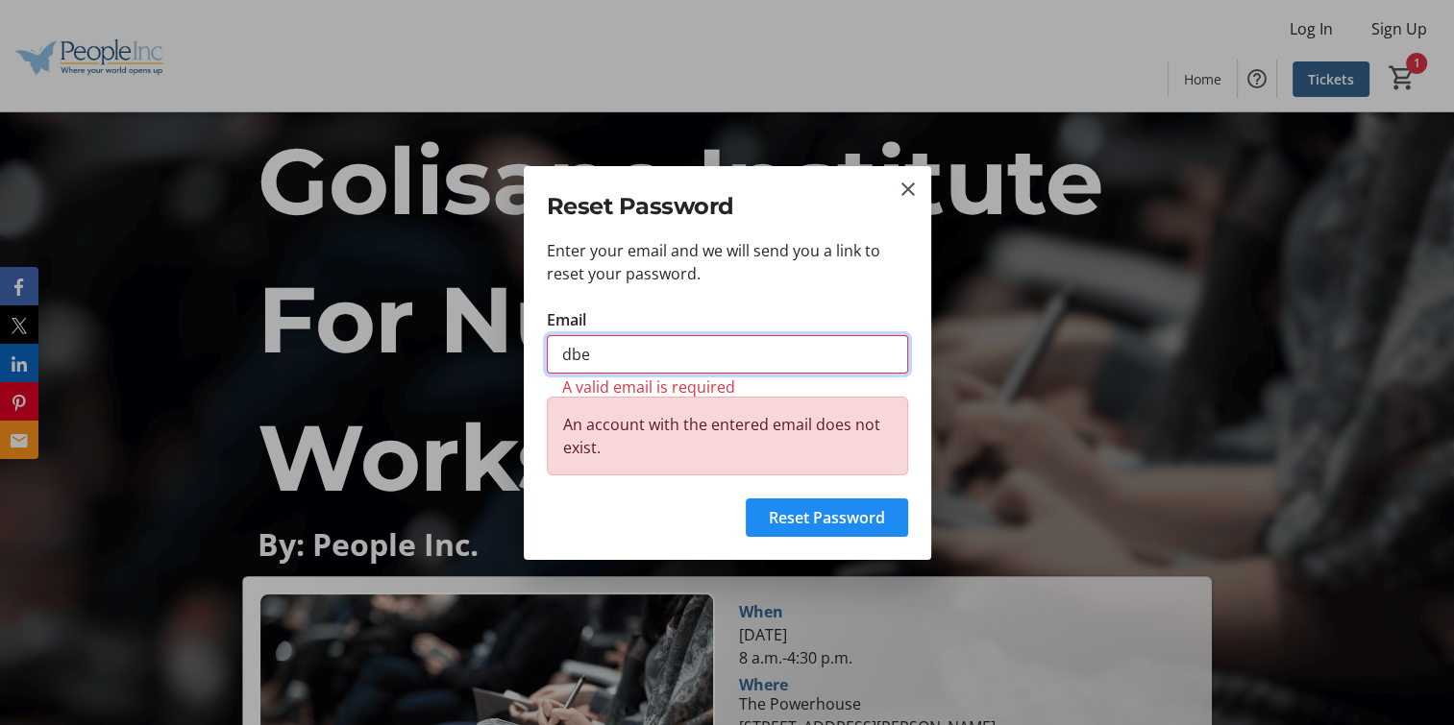
type input "[EMAIL_ADDRESS][DOMAIN_NAME]"
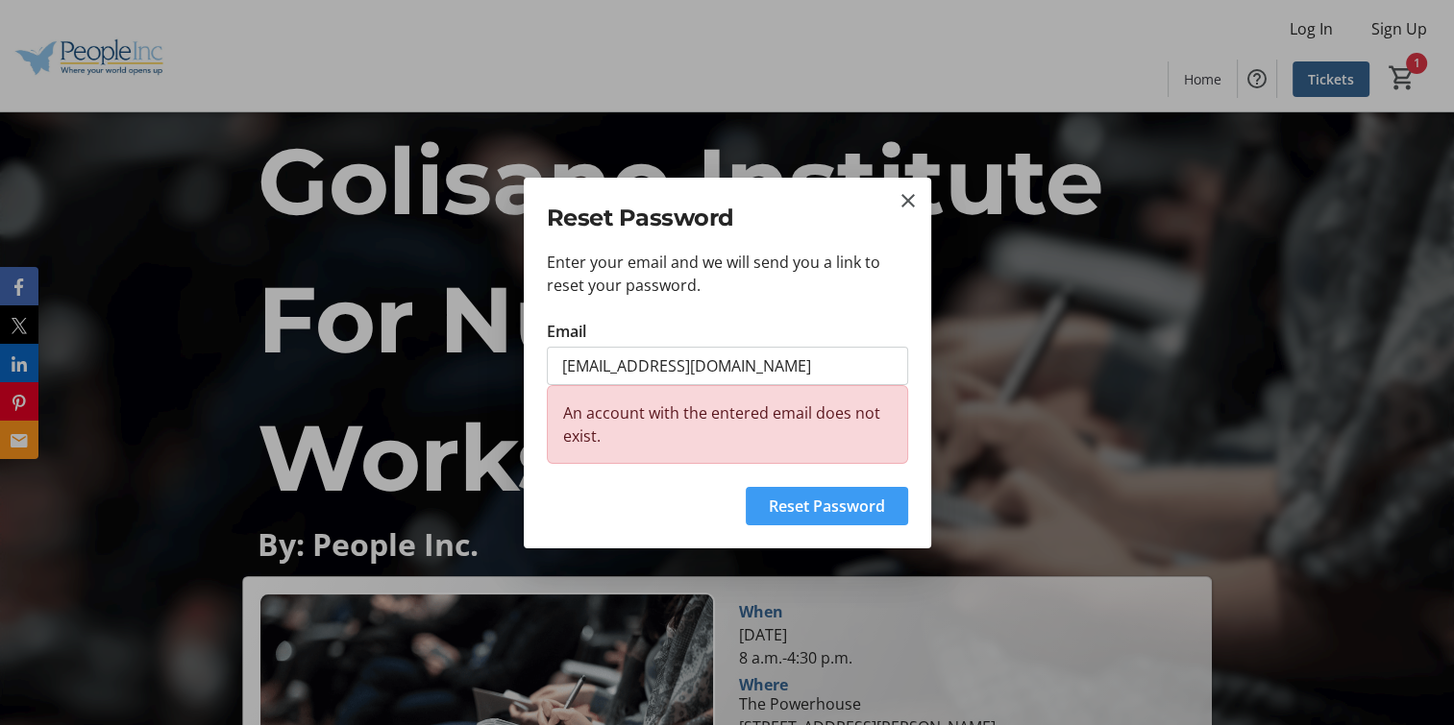
click at [861, 504] on span "Reset Password" at bounding box center [827, 506] width 116 height 23
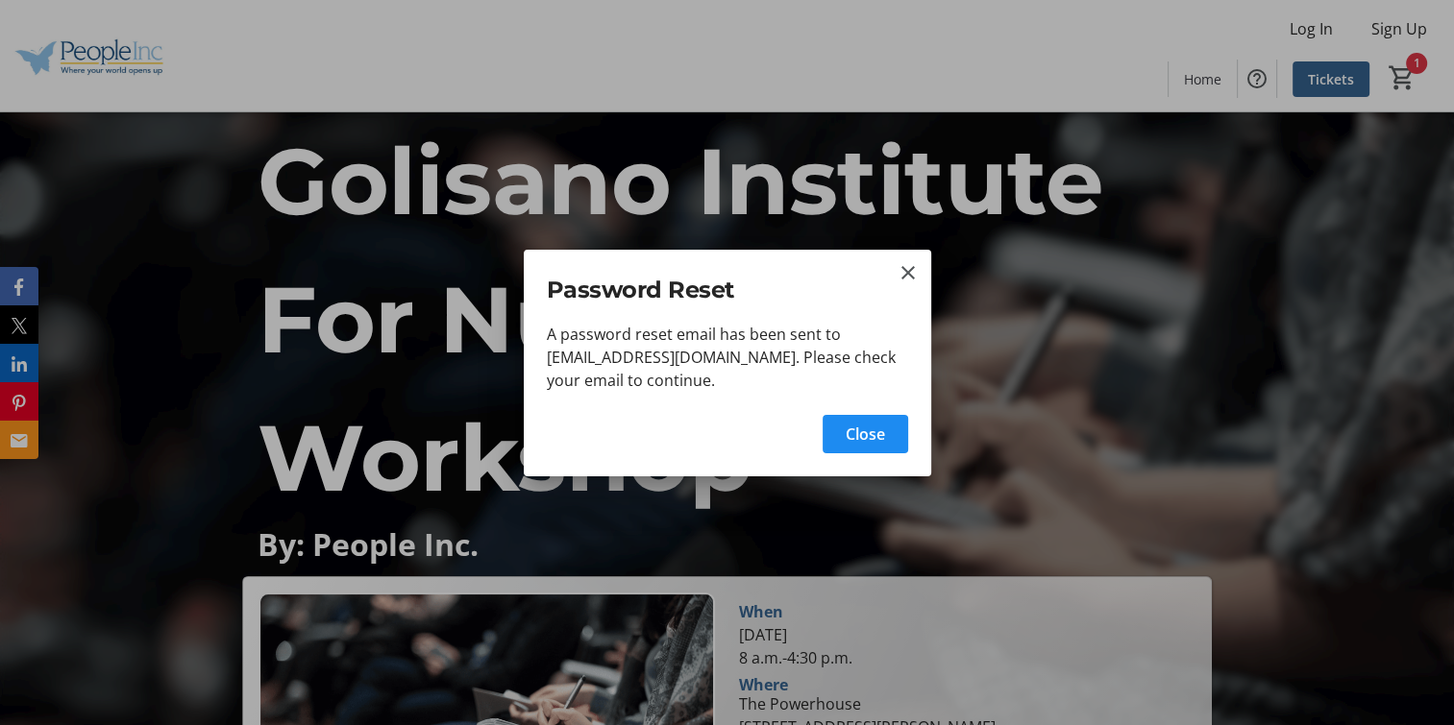
click at [1411, 77] on div at bounding box center [727, 362] width 1454 height 725
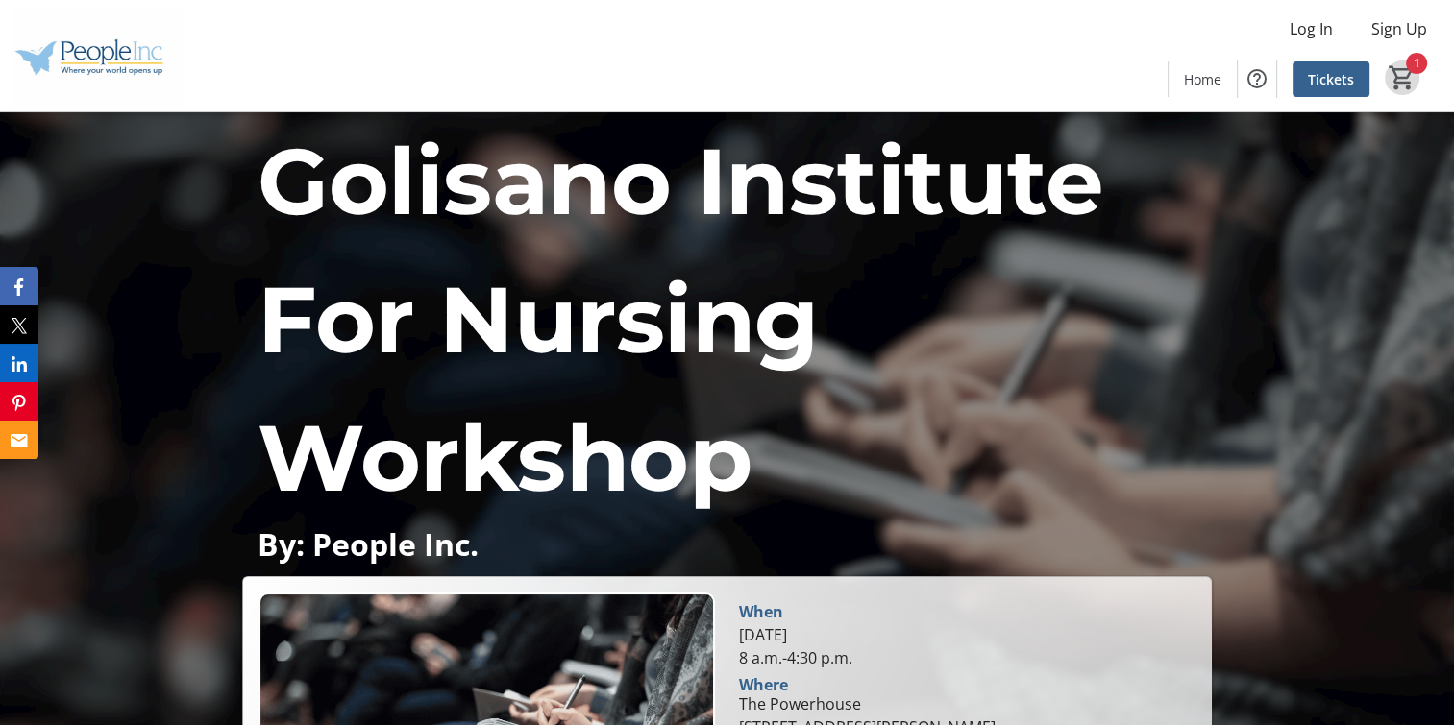
click at [1407, 68] on mat-icon "1" at bounding box center [1401, 77] width 29 height 29
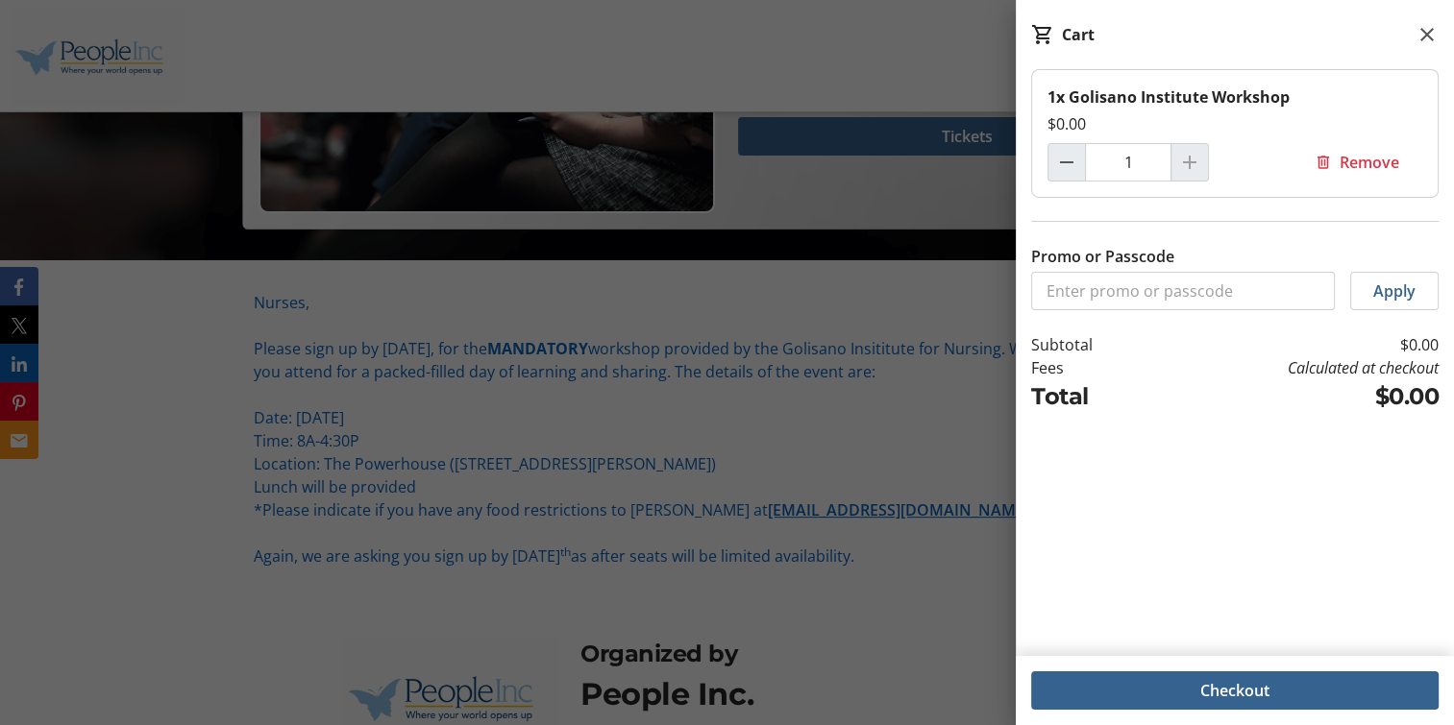
scroll to position [635, 0]
click at [1205, 463] on div "1x Golisano Institute Workshop $0.00 1 Remove Promo or Passcode Apply Subtotal …" at bounding box center [1235, 351] width 438 height 564
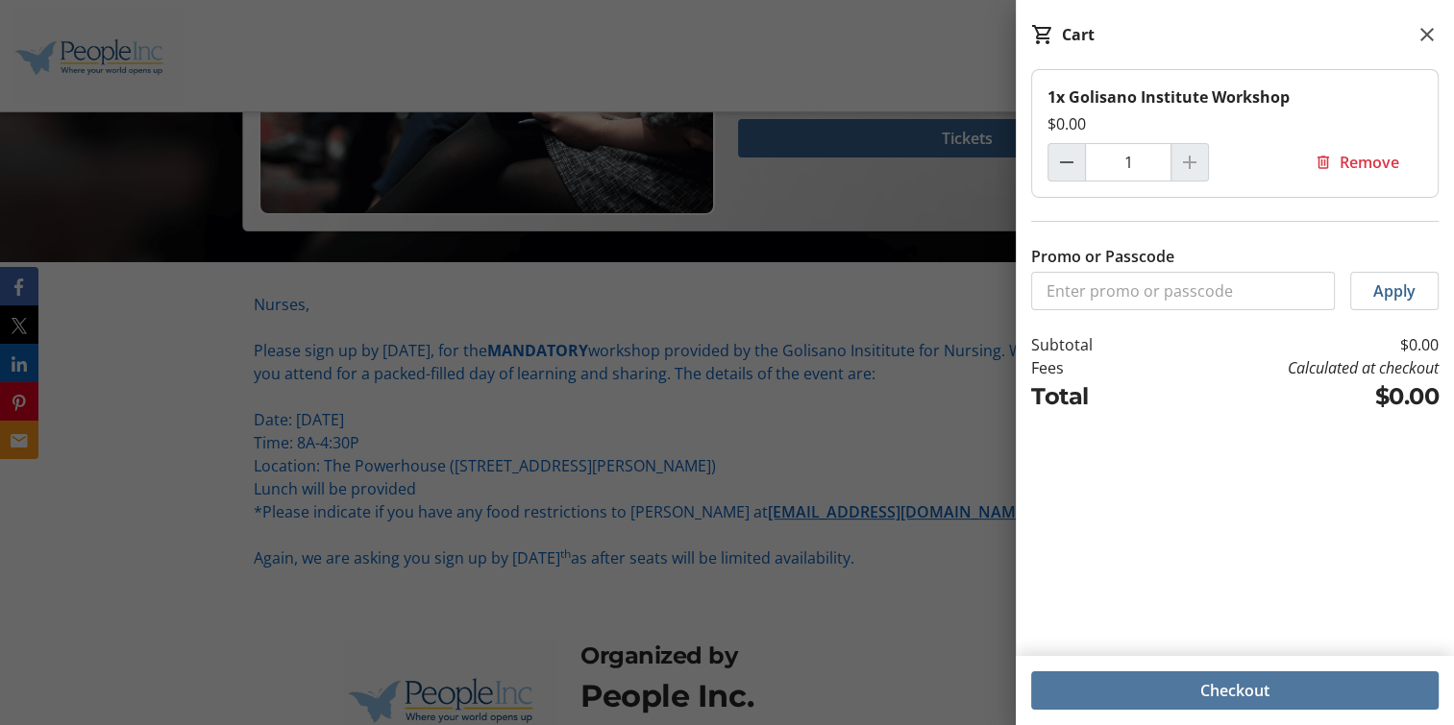
click at [1235, 676] on span at bounding box center [1234, 691] width 407 height 46
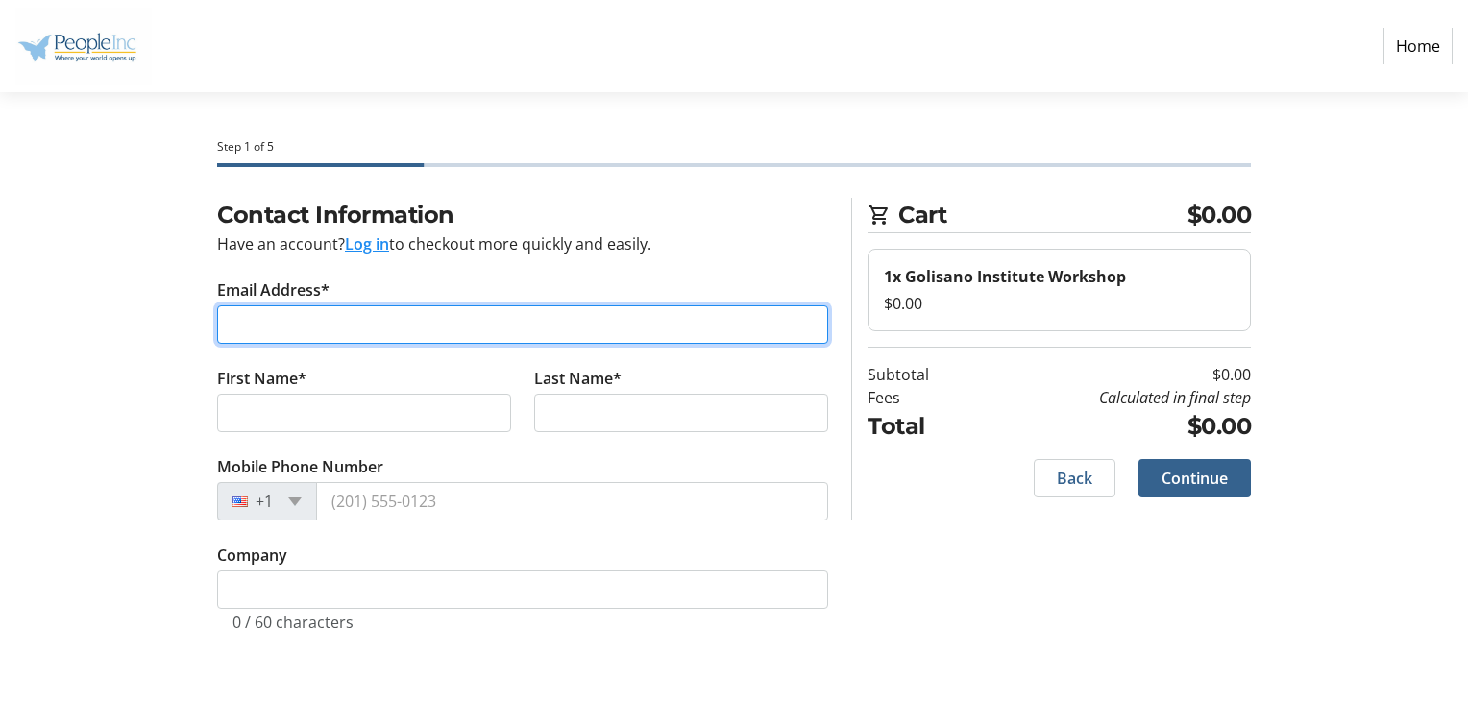
click at [564, 329] on input "Email Address*" at bounding box center [522, 325] width 611 height 38
type input "[EMAIL_ADDRESS][DOMAIN_NAME]"
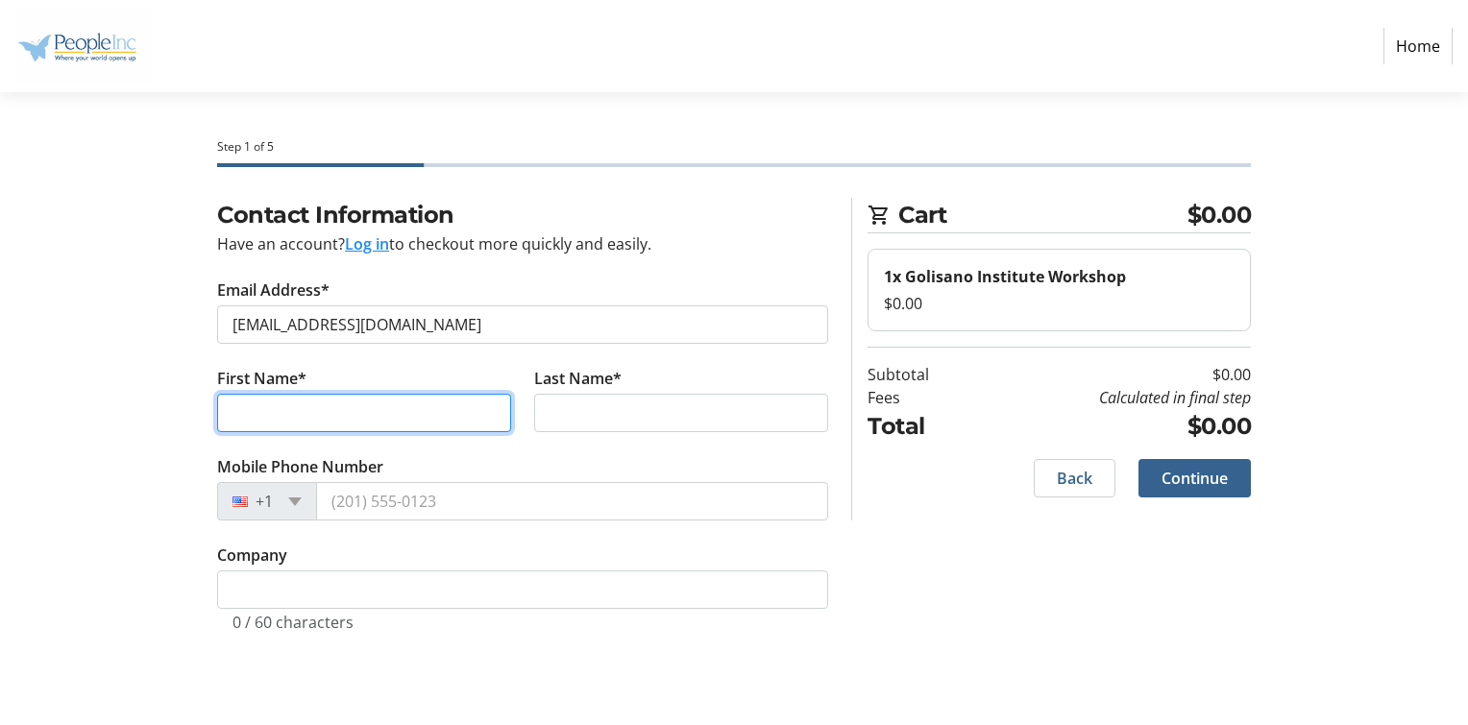
type input "[PERSON_NAME]"
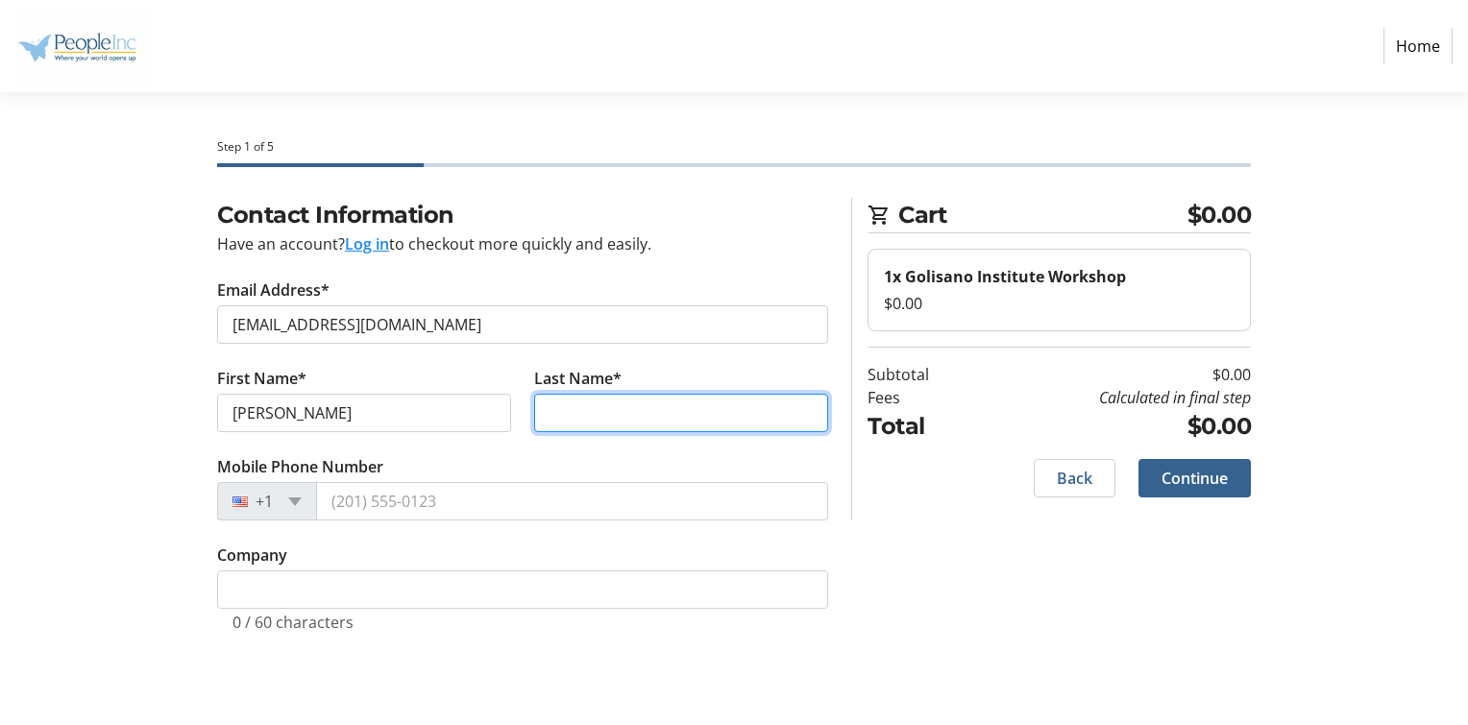
type input "[PERSON_NAME]"
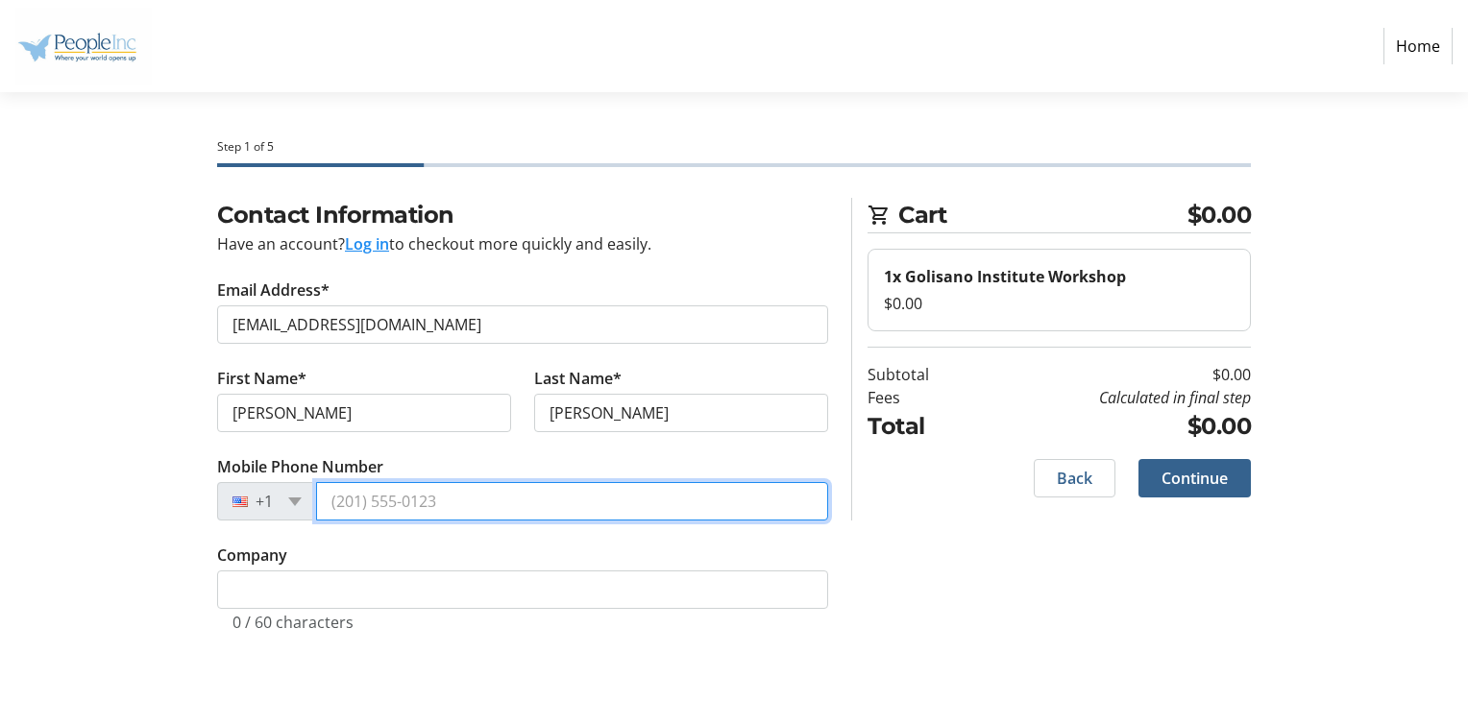
click at [516, 489] on input "Mobile Phone Number" at bounding box center [572, 501] width 512 height 38
type input "[PHONE_NUMBER]"
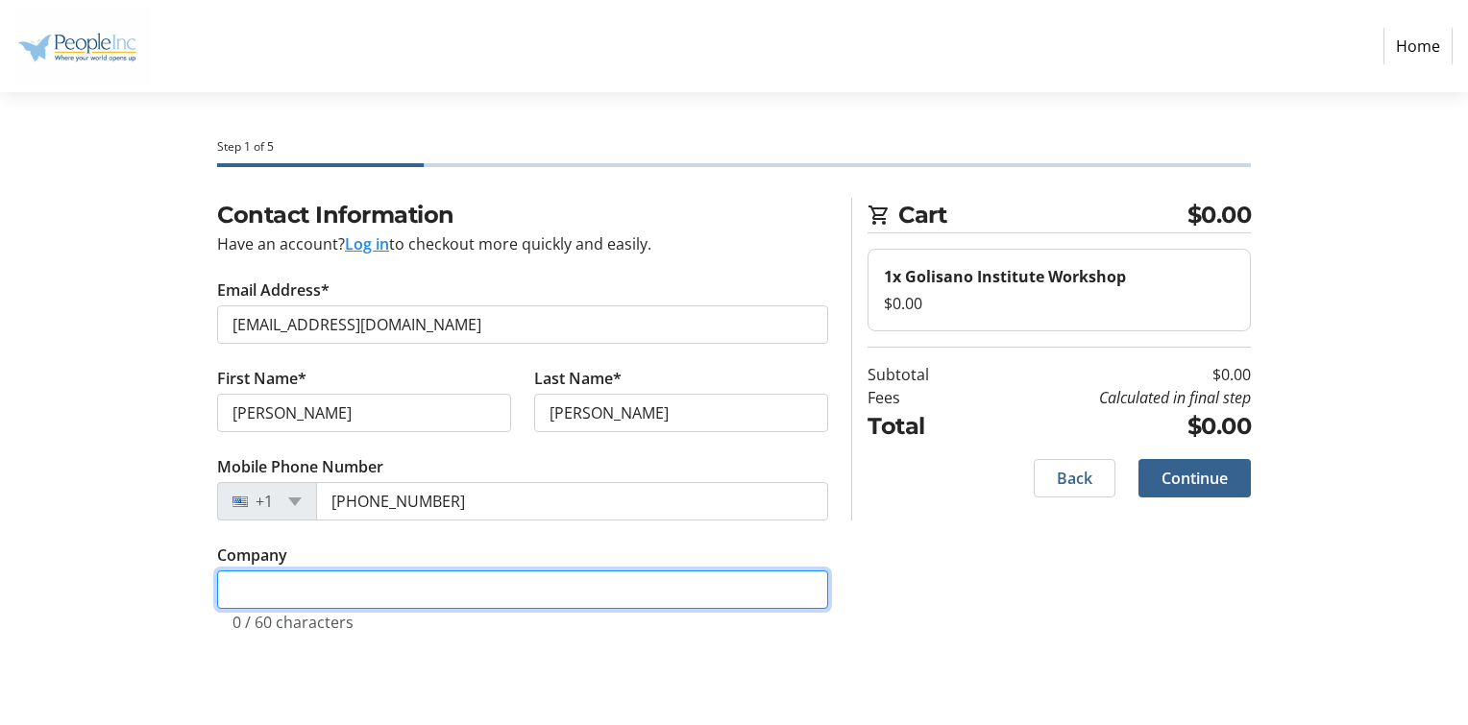
click at [613, 597] on input "Company" at bounding box center [522, 590] width 611 height 38
type input "People Inc."
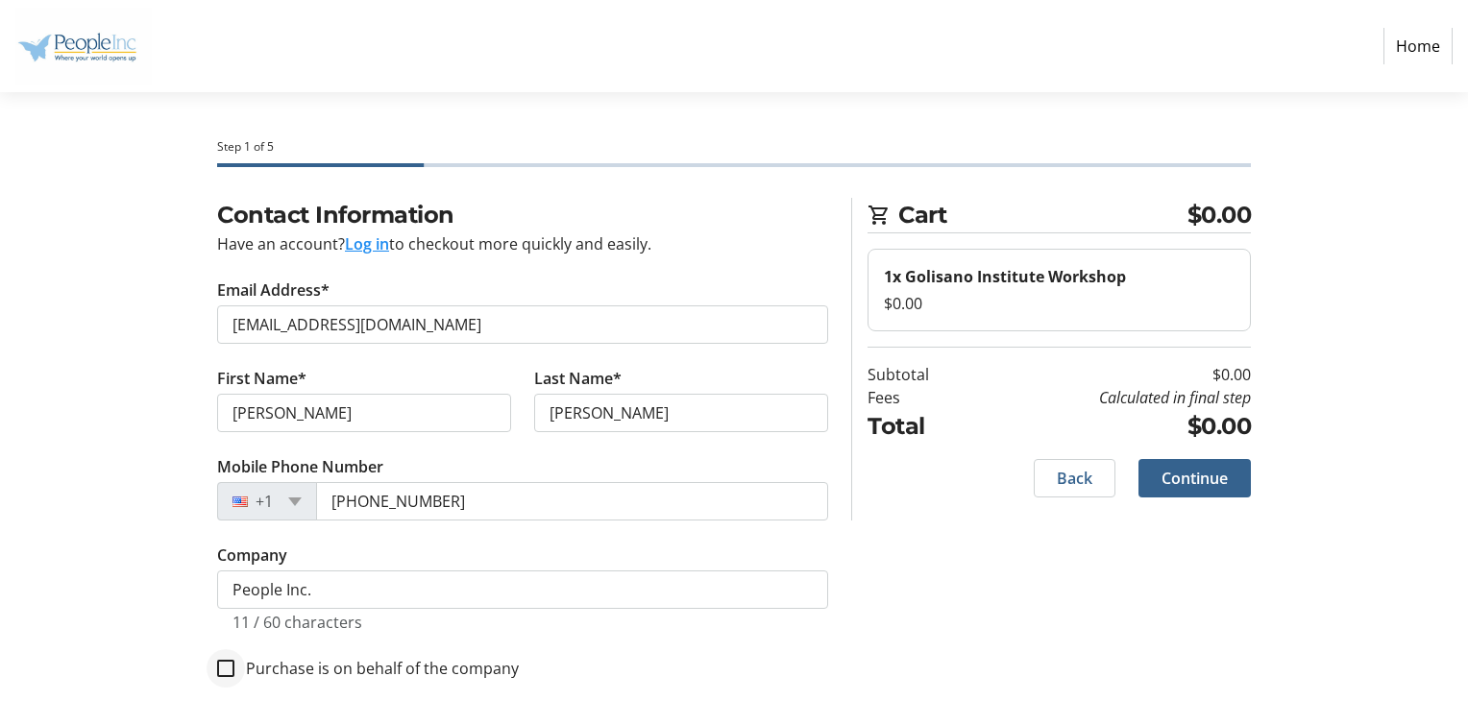
click at [236, 661] on div at bounding box center [226, 669] width 46 height 46
checkbox input "true"
click at [1190, 469] on span "Continue" at bounding box center [1195, 478] width 66 height 23
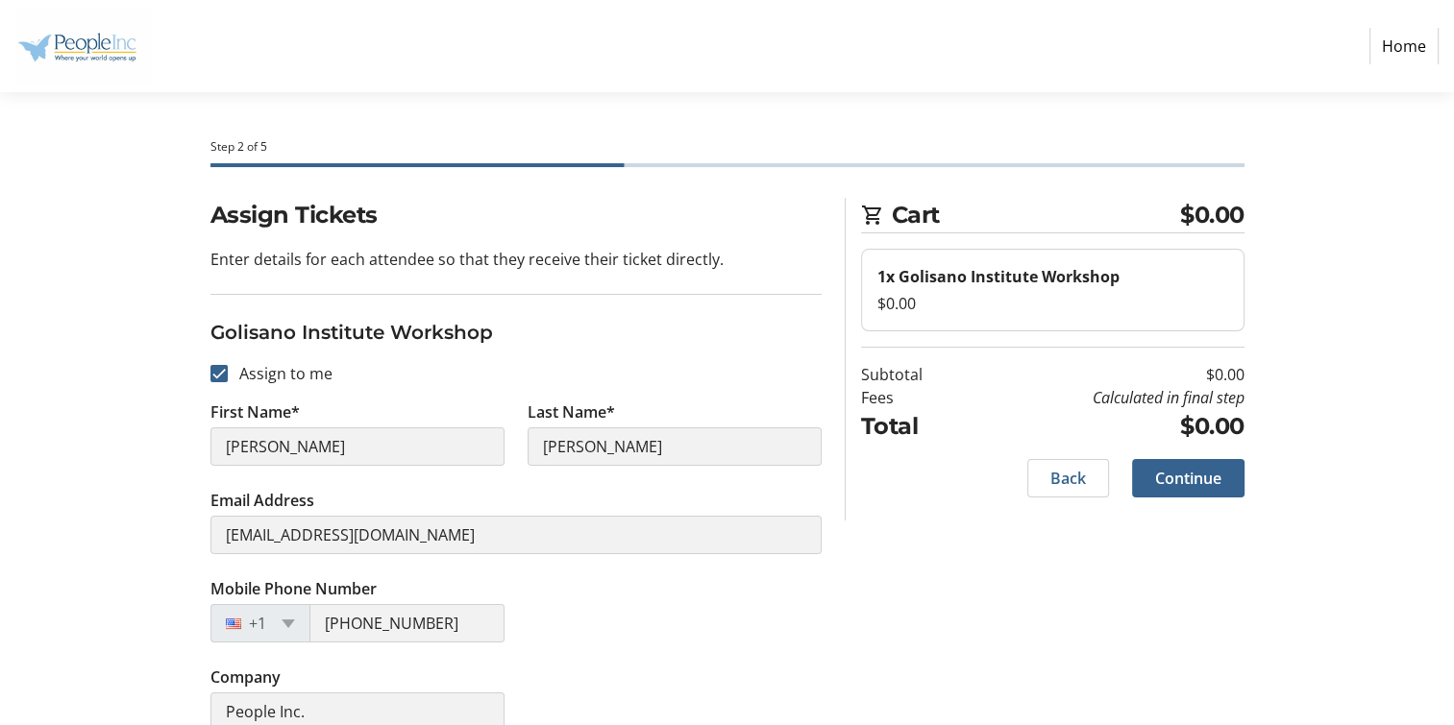
scroll to position [27, 0]
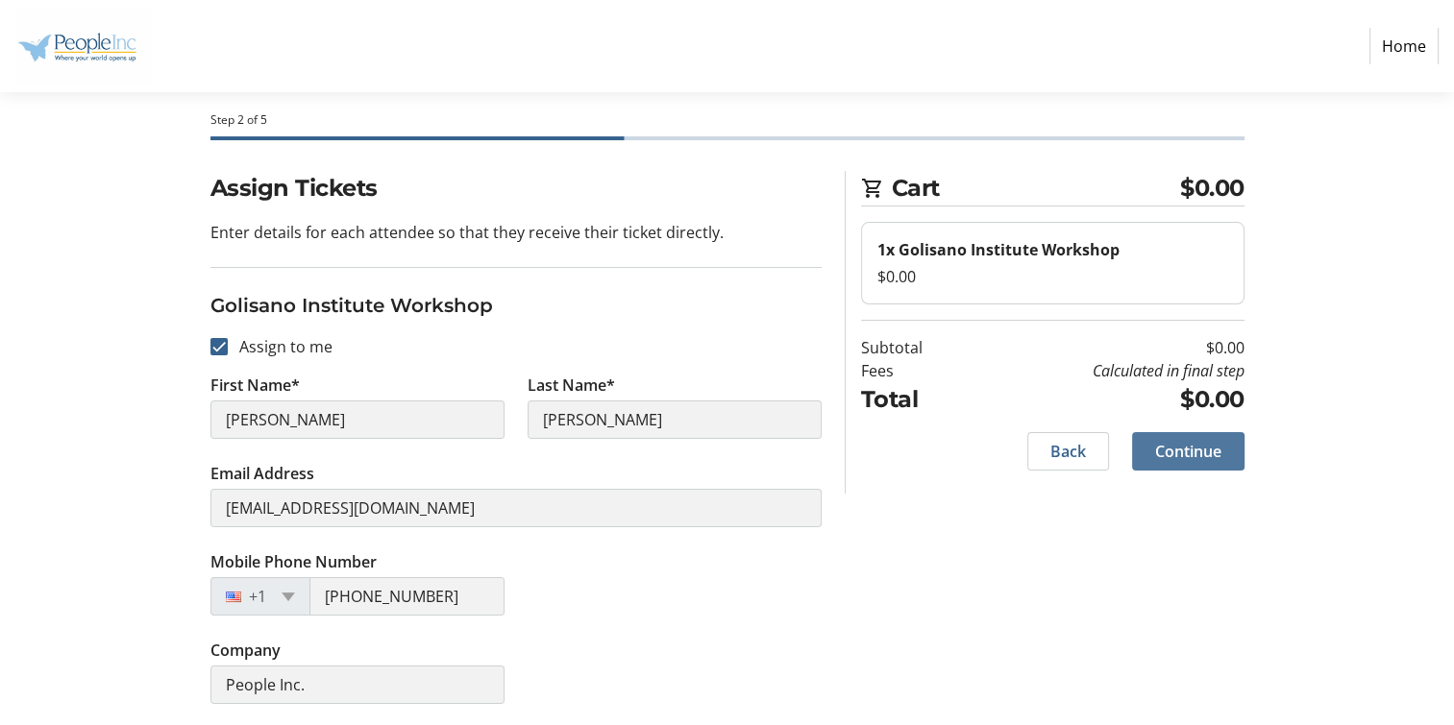
click at [1182, 445] on span "Continue" at bounding box center [1188, 451] width 66 height 23
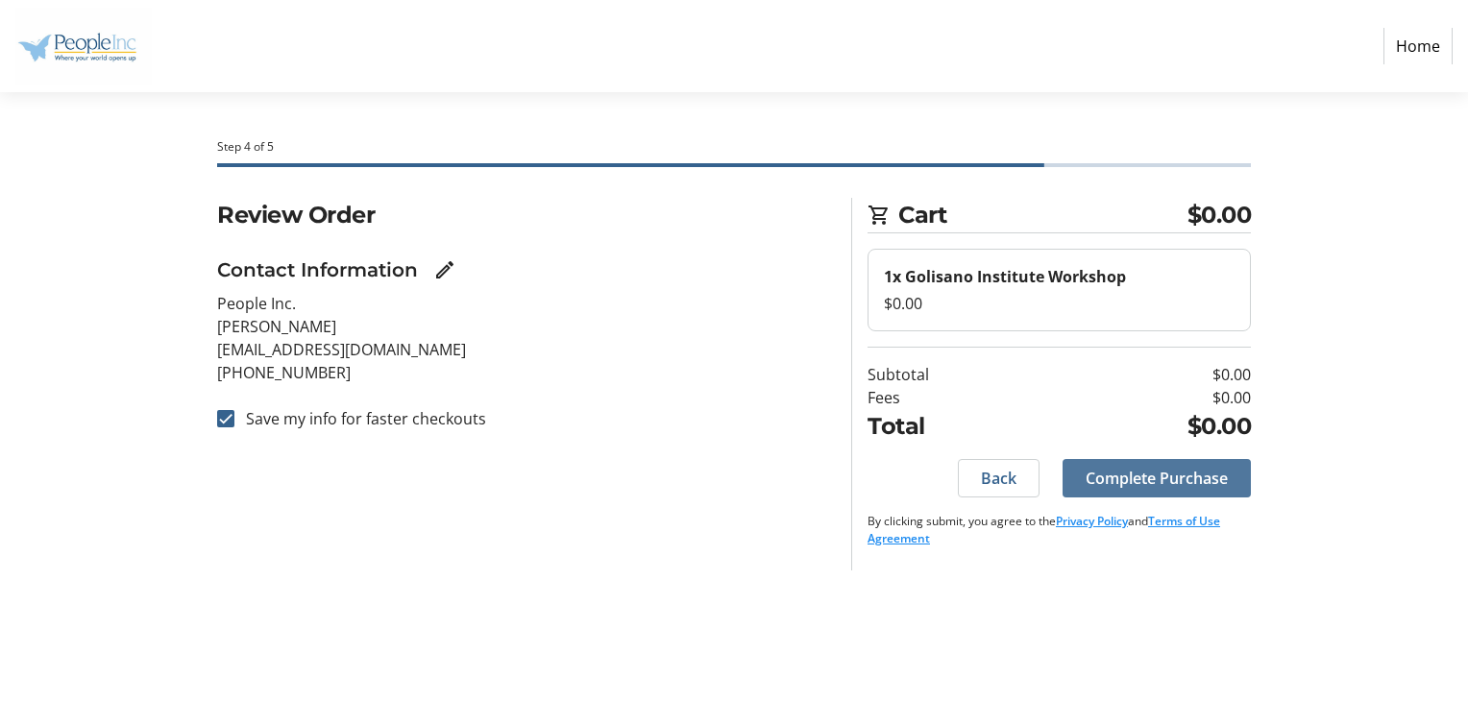
click at [1222, 476] on span "Complete Purchase" at bounding box center [1157, 478] width 142 height 23
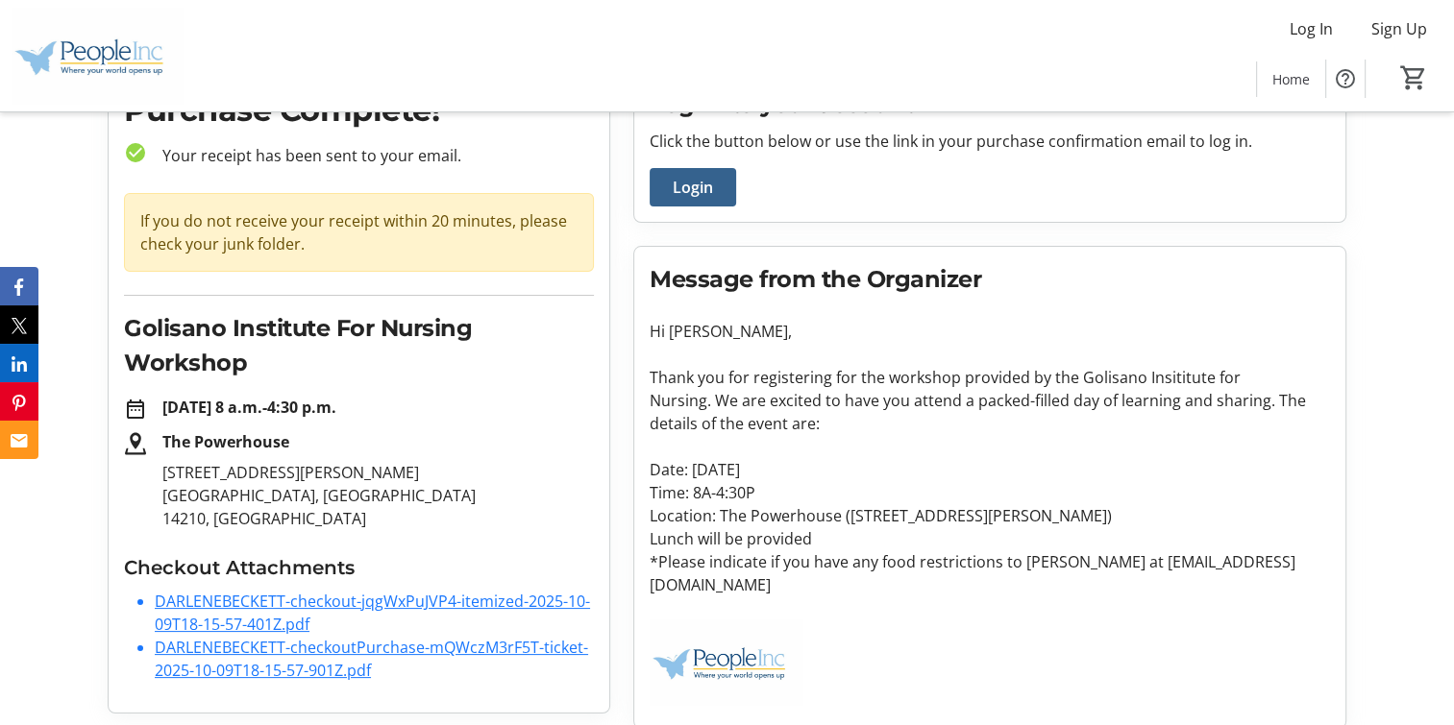
scroll to position [107, 0]
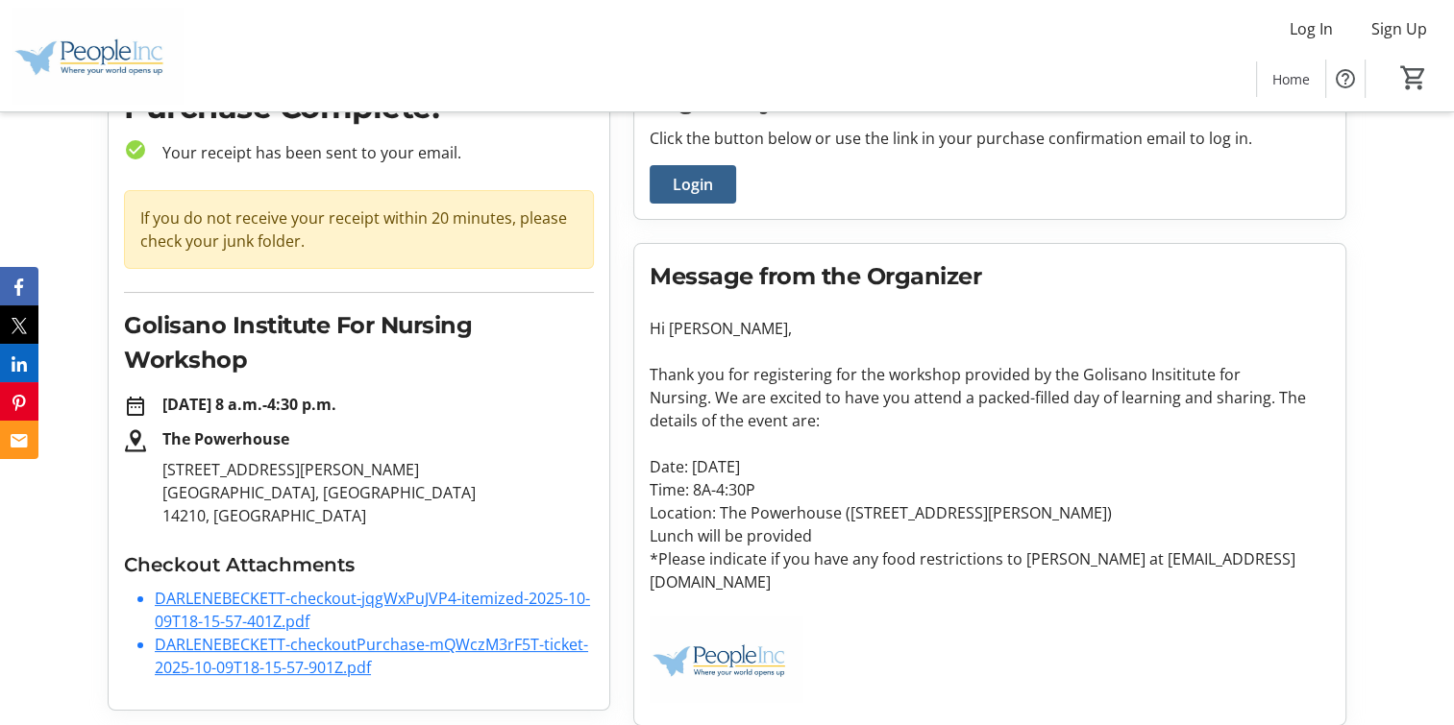
click at [334, 594] on link "DARLENEBECKETT-checkout-jqgWxPuJVP4-itemized-2025-10-09T18-15-57-401Z.pdf" at bounding box center [372, 610] width 435 height 44
click at [396, 642] on link "DARLENEBECKETT-checkoutPurchase-mQWczM3rF5T-ticket-2025-10-09T18-15-57-901Z.pdf" at bounding box center [371, 656] width 433 height 44
